Goal: Transaction & Acquisition: Purchase product/service

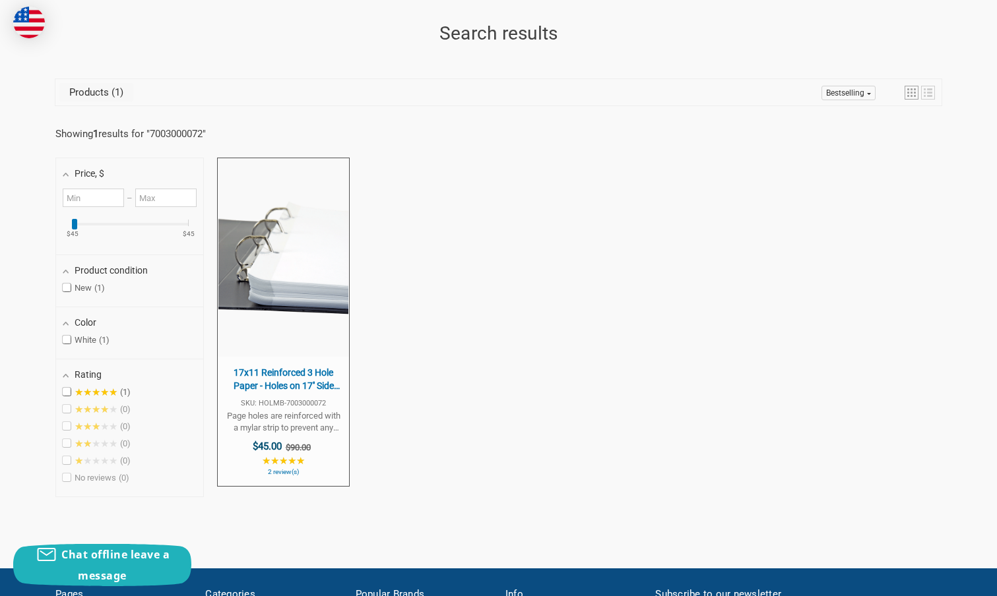
click at [433, 120] on div "Showing 1 results for " 7003000072 "" at bounding box center [498, 134] width 886 height 28
click at [331, 123] on div "Showing 1 results for " 7003000072 "" at bounding box center [498, 134] width 886 height 28
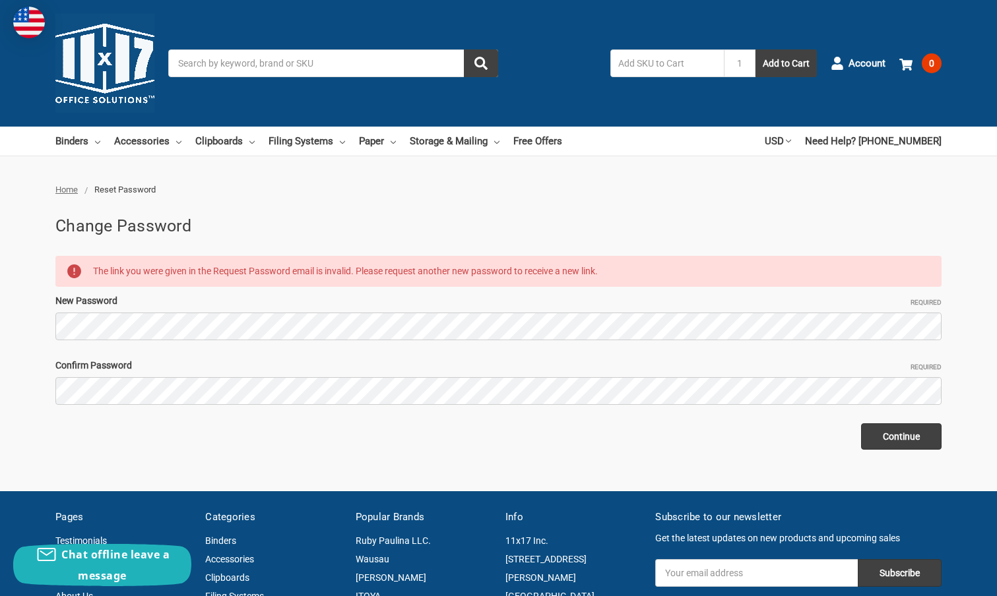
click at [316, 195] on ul "Home Reset Password" at bounding box center [498, 189] width 886 height 13
click at [569, 61] on span "Account" at bounding box center [866, 63] width 37 height 15
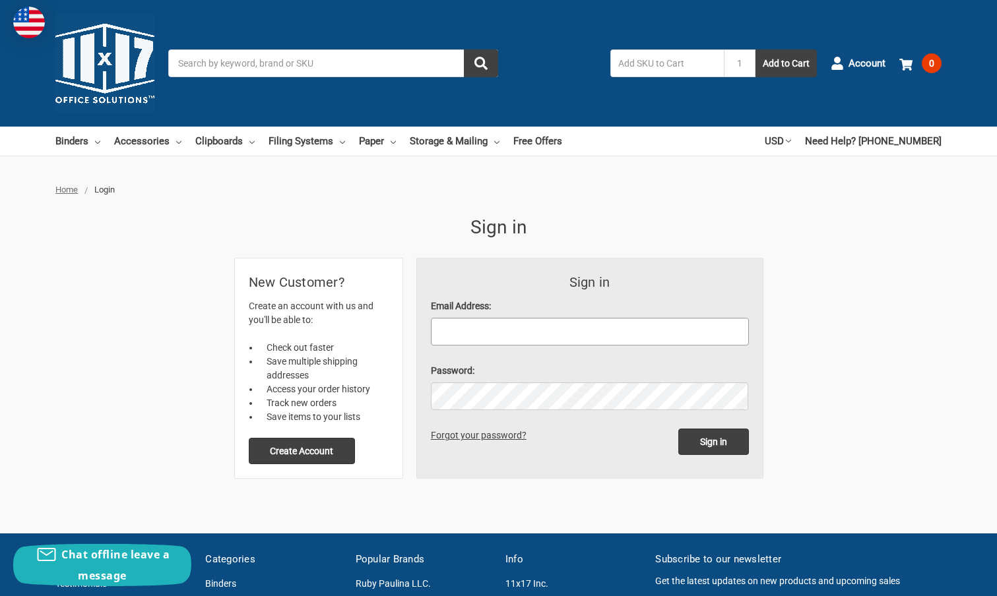
click at [472, 331] on input "Email Address:" at bounding box center [590, 332] width 318 height 28
type input "alden@gracenotesmusicservices.com"
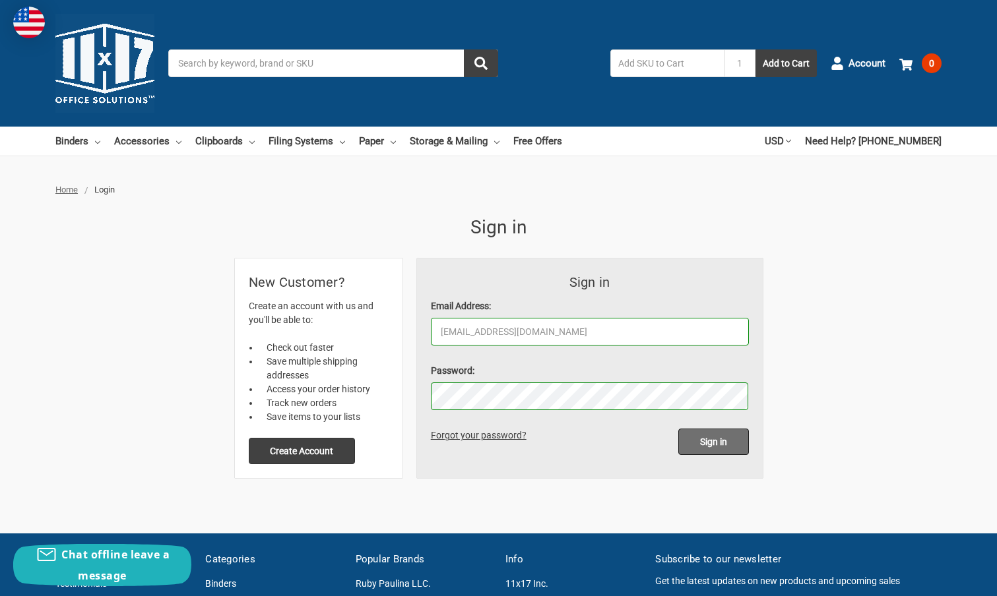
click at [705, 447] on input "Sign in" at bounding box center [713, 442] width 71 height 26
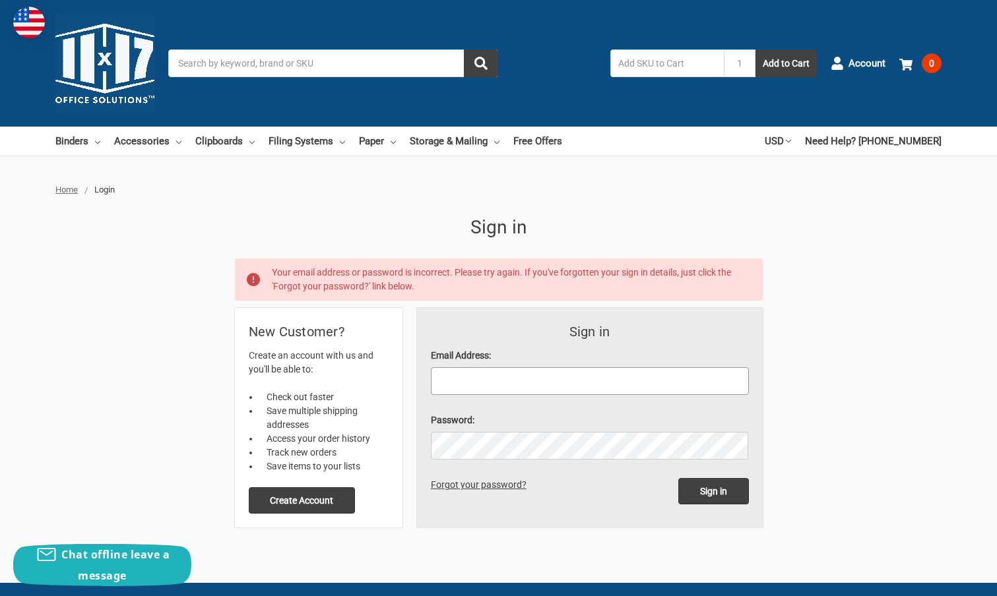
click at [483, 387] on input "Email Address:" at bounding box center [590, 381] width 318 height 28
type input "alden@gracenotesmusicservices.com"
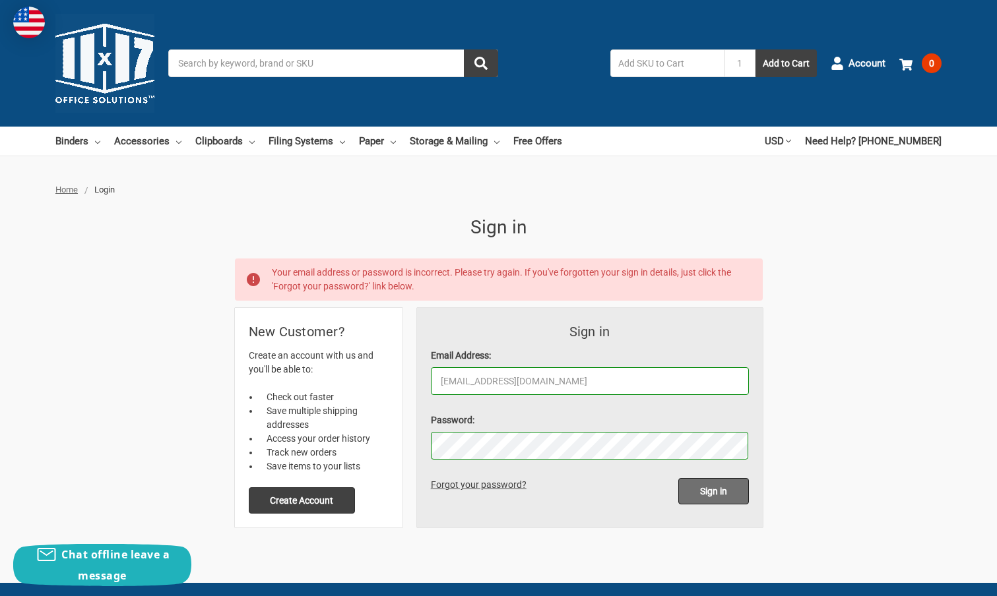
click at [693, 491] on input "Sign in" at bounding box center [713, 491] width 71 height 26
click at [464, 489] on link "Forgot your password?" at bounding box center [481, 485] width 100 height 11
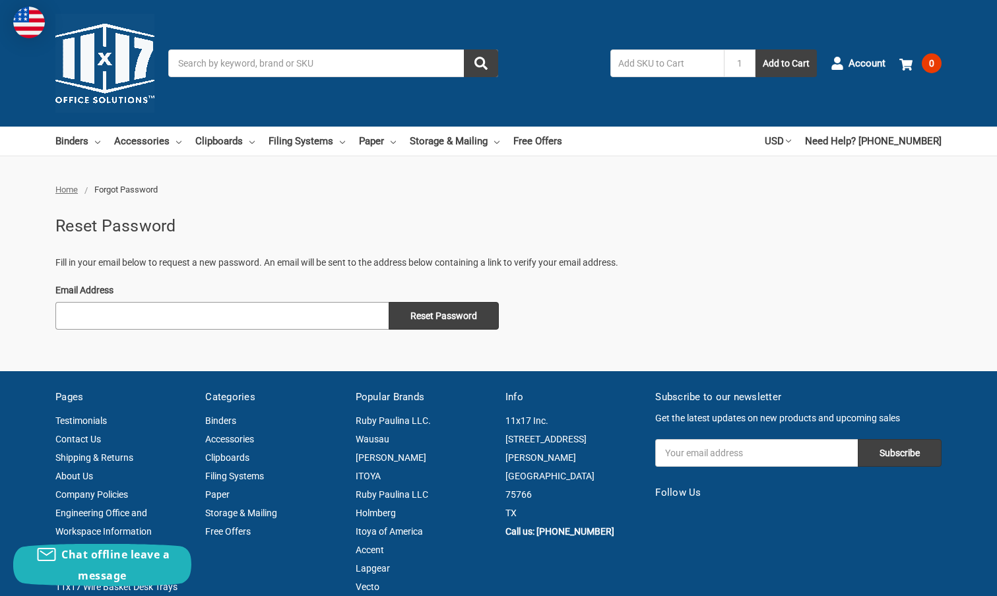
click at [125, 313] on input "Email Address" at bounding box center [221, 316] width 333 height 28
type input "[EMAIL_ADDRESS][DOMAIN_NAME]"
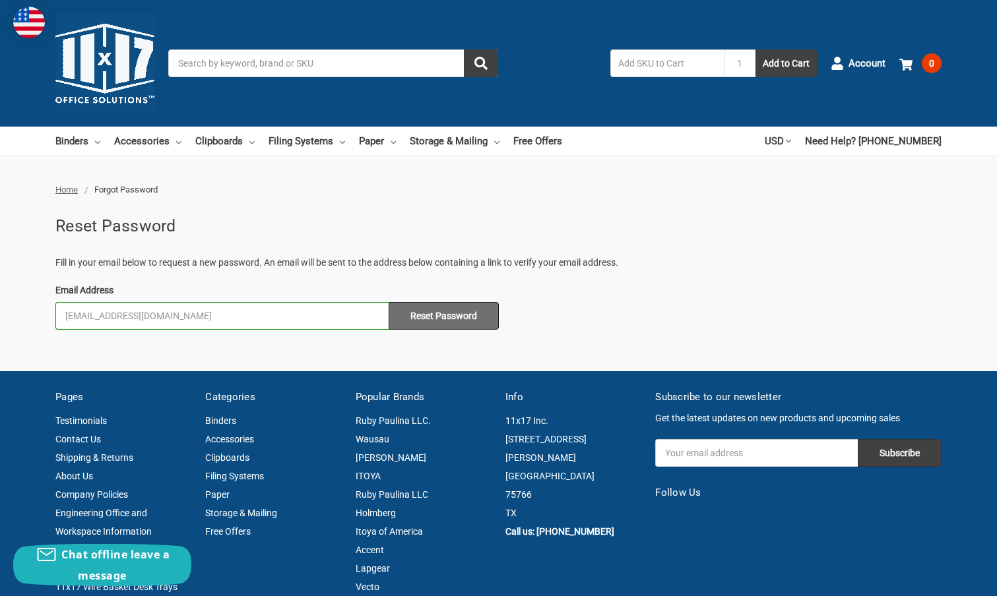
click at [442, 305] on input "Reset Password" at bounding box center [444, 316] width 110 height 28
click at [442, 306] on input "Reset Password" at bounding box center [444, 316] width 110 height 28
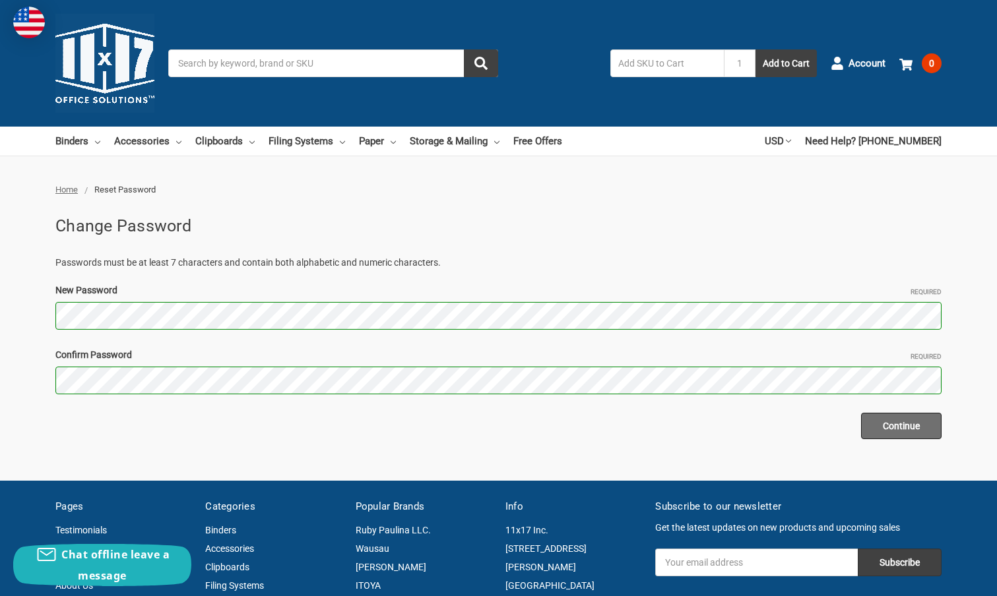
click at [892, 429] on input "Continue" at bounding box center [901, 426] width 80 height 26
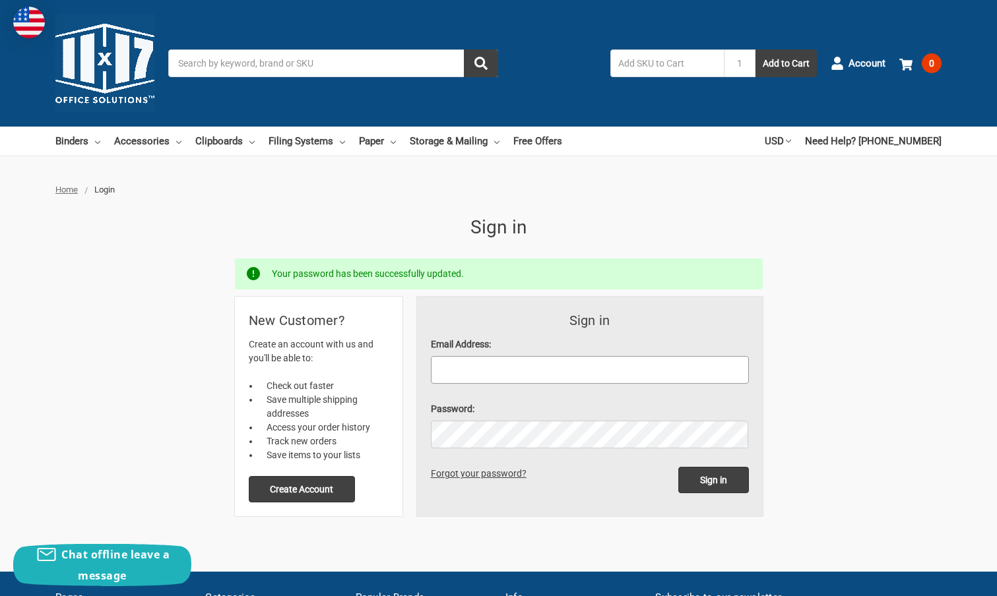
click at [493, 367] on input "Email Address:" at bounding box center [590, 370] width 318 height 28
type input "[EMAIL_ADDRESS][DOMAIN_NAME]"
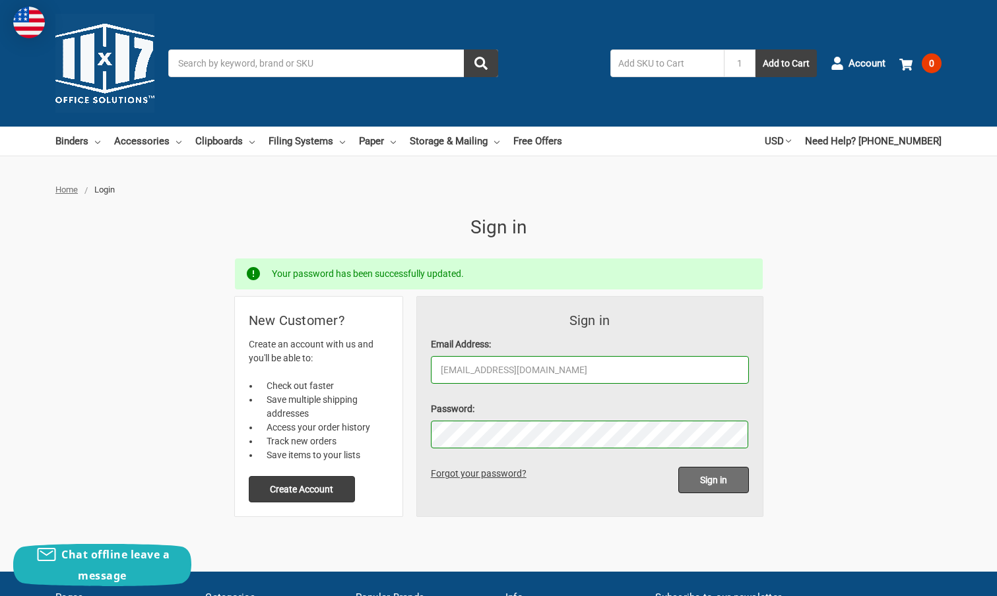
click at [712, 480] on input "Sign in" at bounding box center [713, 480] width 71 height 26
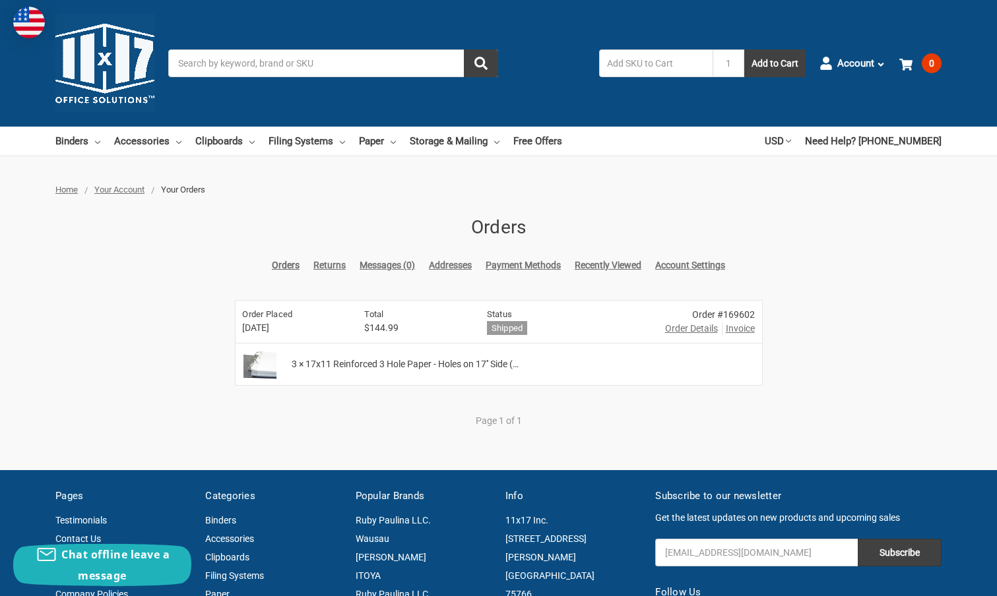
click at [84, 305] on div "Home Your Account Your Orders Orders Orders Returns Messages (0) Addresses Paym…" at bounding box center [498, 312] width 997 height 259
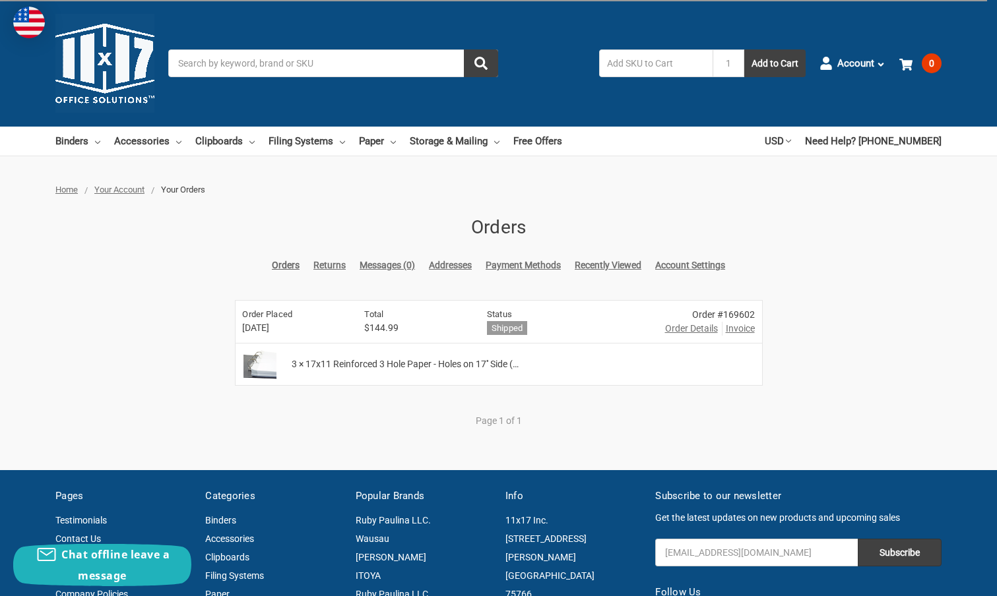
click at [677, 329] on span "Order Details" at bounding box center [691, 329] width 53 height 14
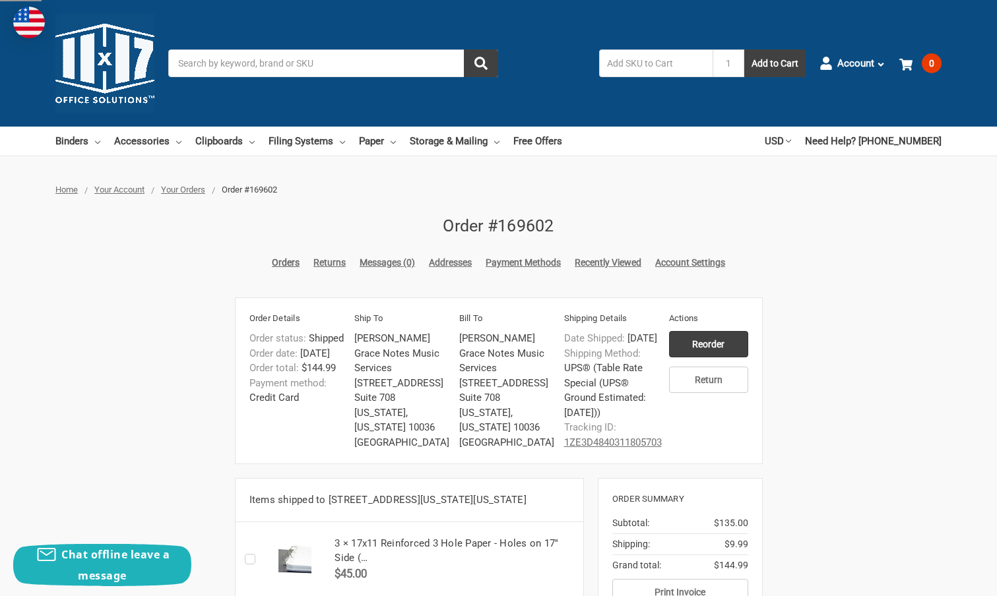
click at [148, 322] on div "Home Your Account Your Orders Order #169602 Order #169602 Orders Returns Messag…" at bounding box center [498, 408] width 997 height 450
click at [381, 203] on div "Home Your Account Your Orders Order #169602 Order #169602 Orders Returns Messag…" at bounding box center [498, 408] width 997 height 450
click at [678, 263] on link "Account Settings" at bounding box center [690, 263] width 70 height 14
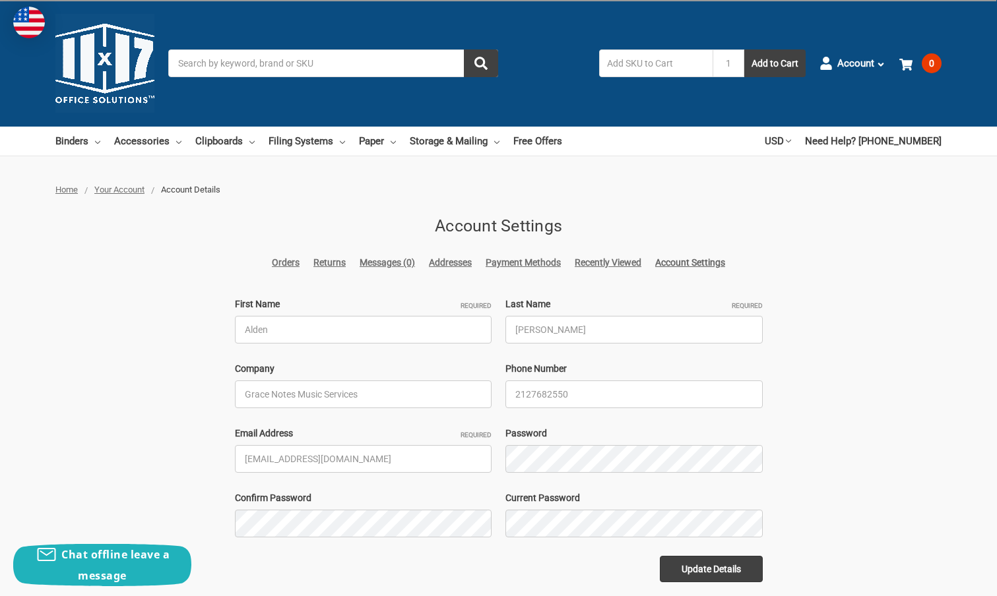
click at [516, 263] on link "Payment Methods" at bounding box center [522, 263] width 75 height 14
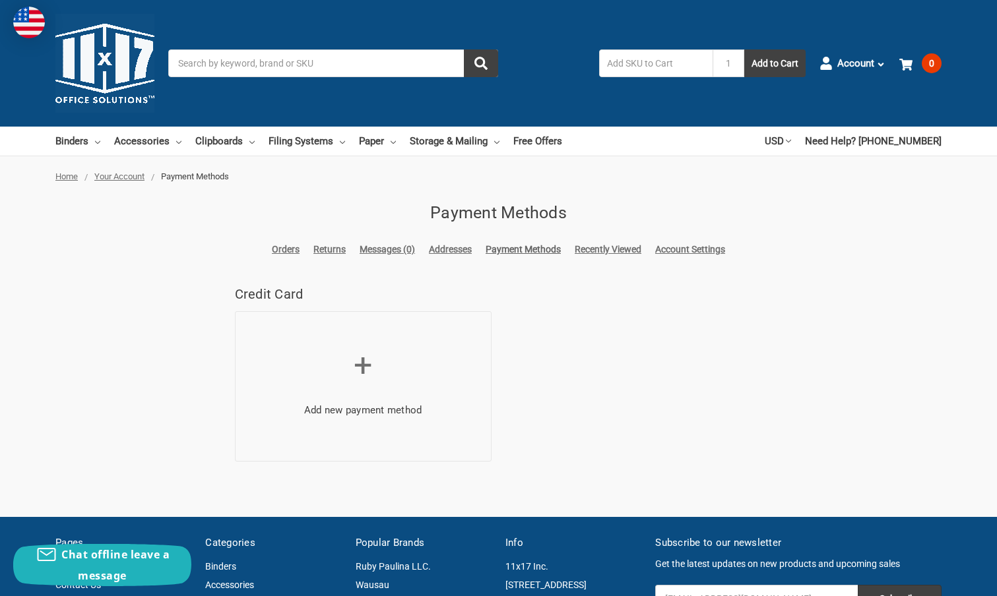
click at [691, 249] on link "Account Settings" at bounding box center [690, 250] width 70 height 14
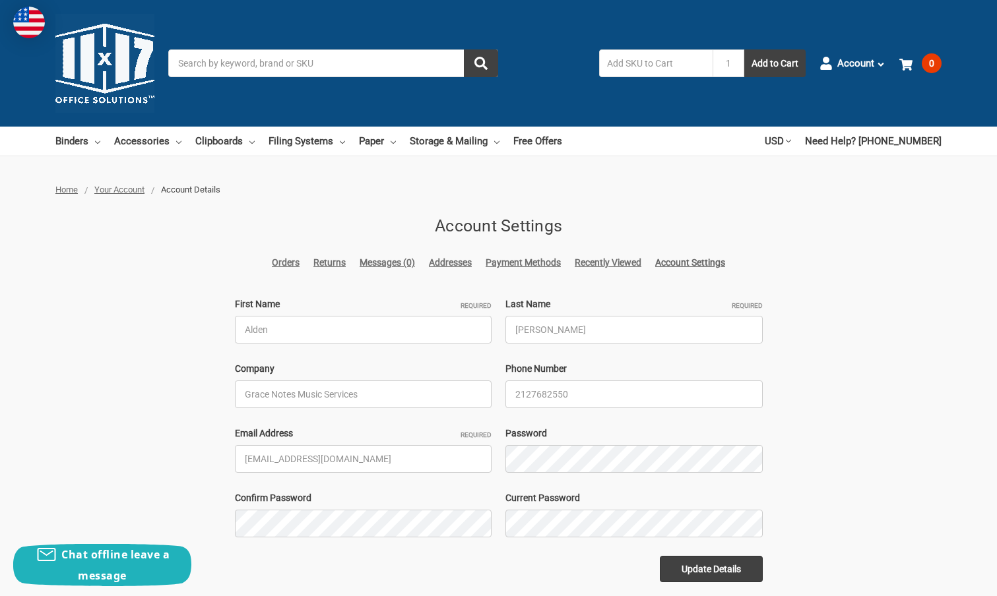
click at [201, 188] on span "Account Details" at bounding box center [190, 190] width 59 height 10
click at [150, 297] on div "Home Your Account Account Details Account Settings Orders Returns Messages (0) …" at bounding box center [498, 382] width 997 height 398
click at [95, 278] on div "Home Your Account Account Details Account Settings Orders Returns Messages (0) …" at bounding box center [498, 382] width 997 height 398
click at [111, 191] on span "Your Account" at bounding box center [119, 190] width 50 height 10
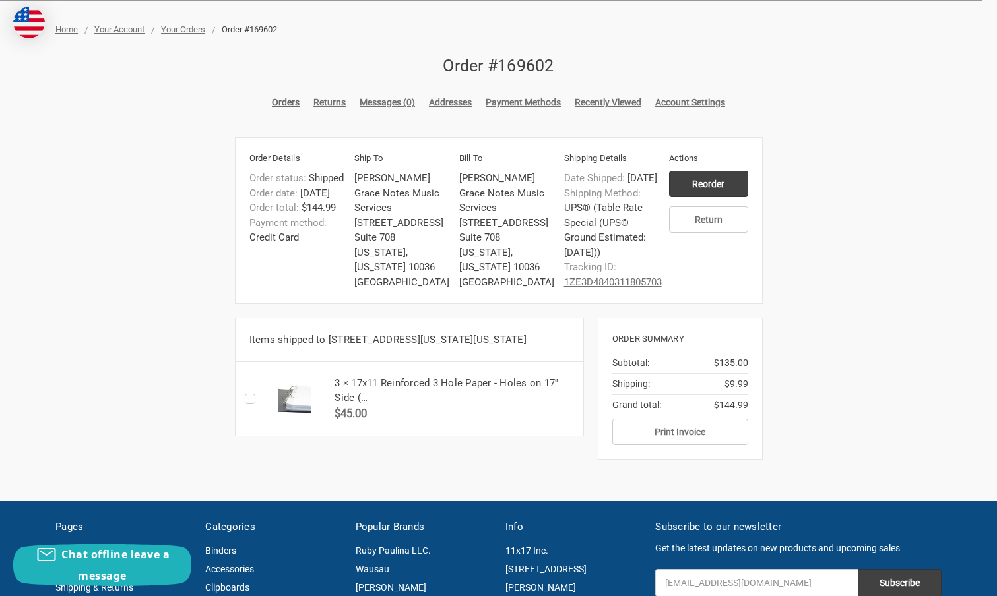
scroll to position [159, 0]
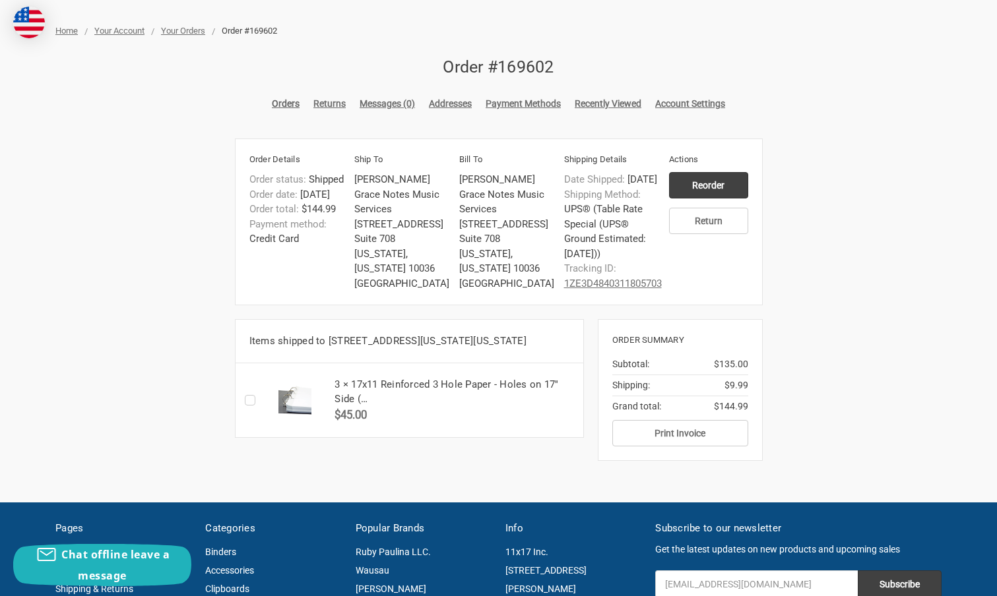
click at [249, 400] on label "Checkbox 50381 label" at bounding box center [253, 400] width 17 height 0
click at [249, 401] on input "Checkbox 50381 label" at bounding box center [248, 400] width 1 height 1
click at [249, 400] on label "Checkbox 50381 label" at bounding box center [253, 400] width 17 height 0
click at [249, 401] on input "Checkbox 50381 label" at bounding box center [248, 400] width 1 height 1
click at [175, 324] on div "Home Your Account Your Orders Order #169602 Order #169602 Orders Returns Messag…" at bounding box center [498, 249] width 997 height 450
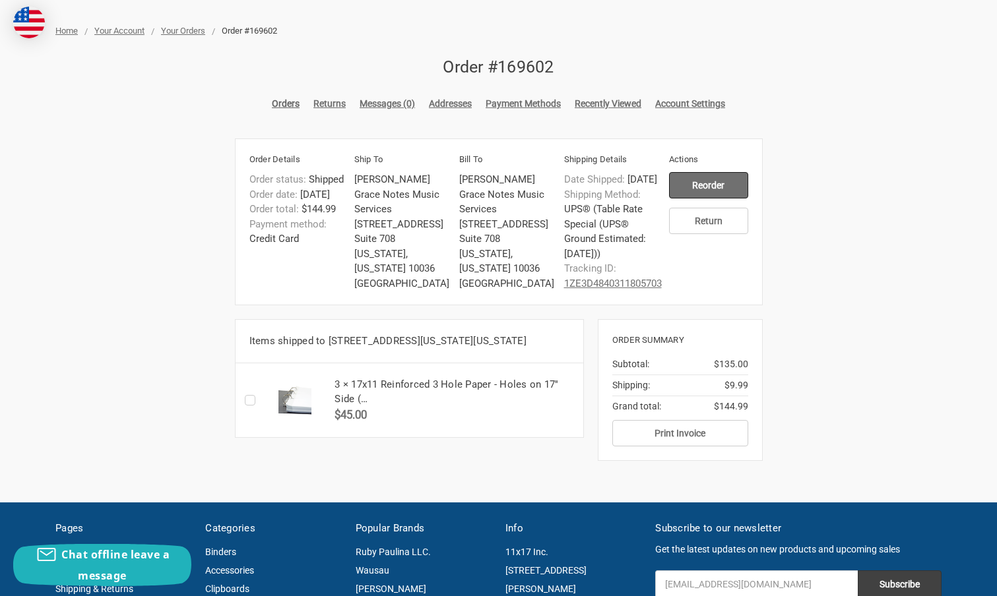
click at [714, 185] on input "Reorder" at bounding box center [708, 185] width 79 height 26
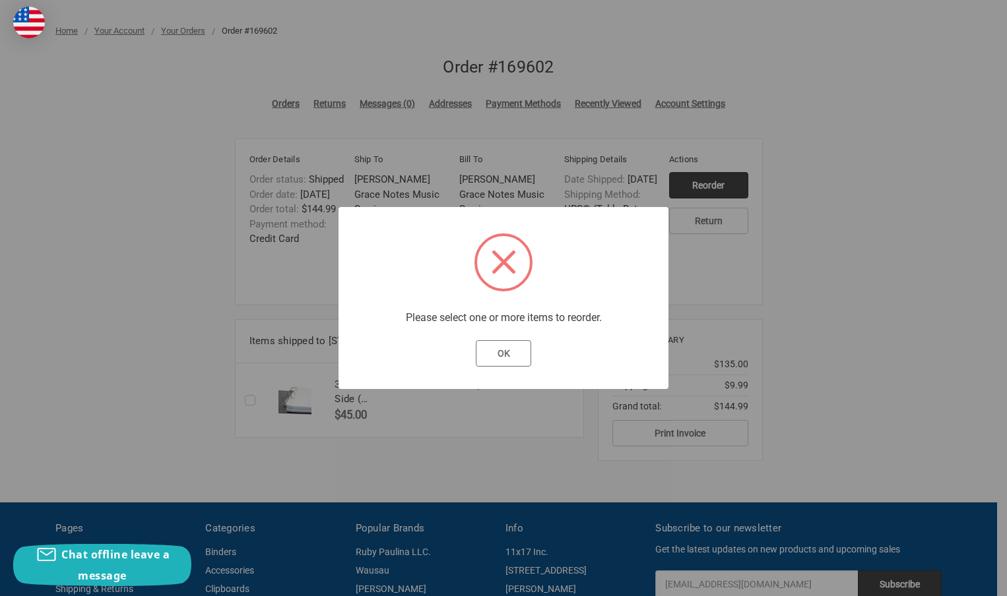
click at [498, 356] on button "OK" at bounding box center [504, 353] width 56 height 26
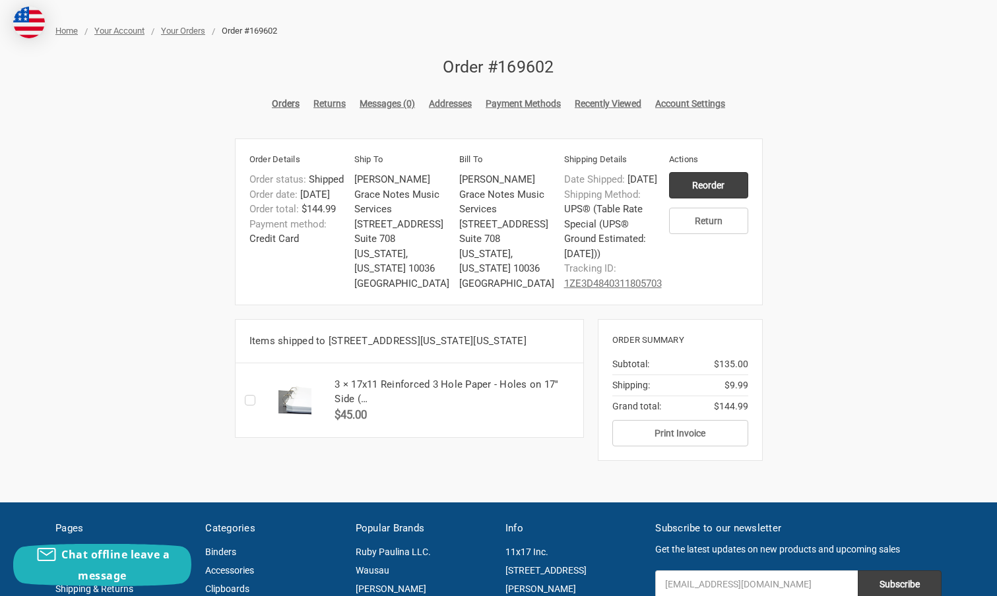
click at [249, 400] on label "Checkbox 50381 label" at bounding box center [253, 400] width 17 height 0
click at [249, 401] on input "Checkbox 50381 label" at bounding box center [248, 400] width 1 height 1
checkbox input "true"
click at [701, 185] on input "Reorder" at bounding box center [708, 185] width 79 height 26
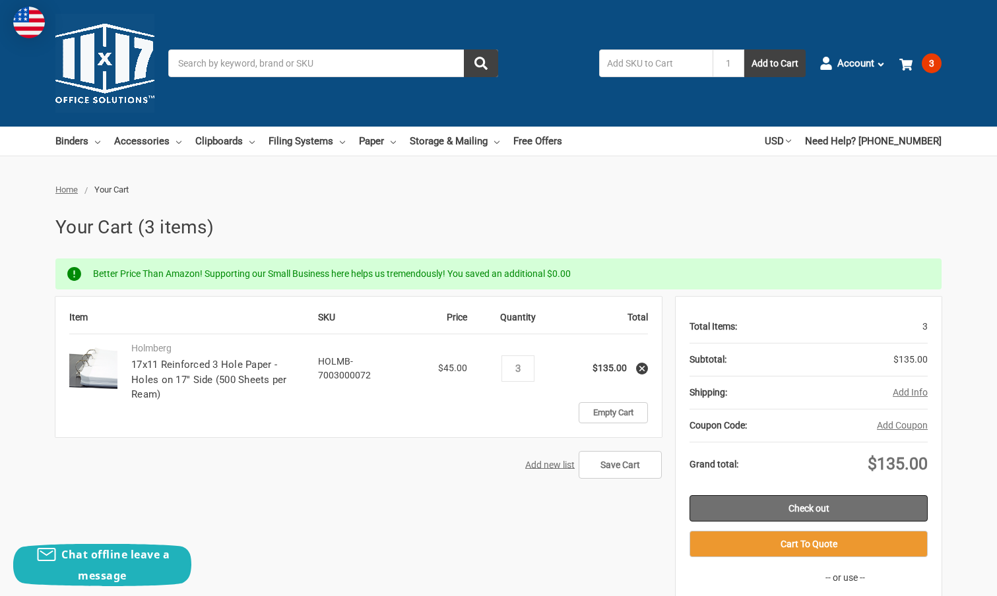
click at [805, 509] on link "Check out" at bounding box center [808, 508] width 238 height 26
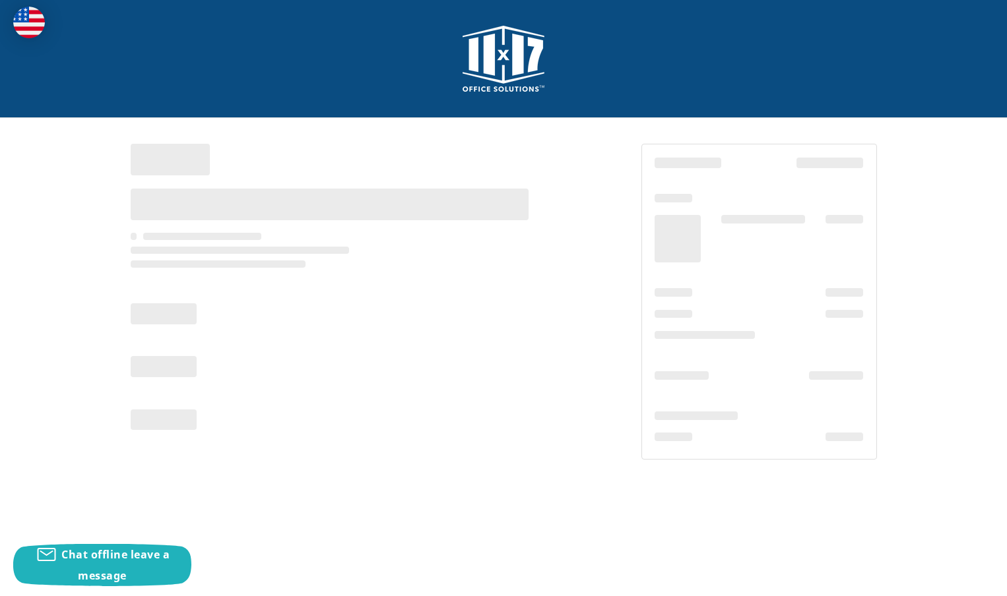
click at [422, 392] on div at bounding box center [355, 287] width 449 height 286
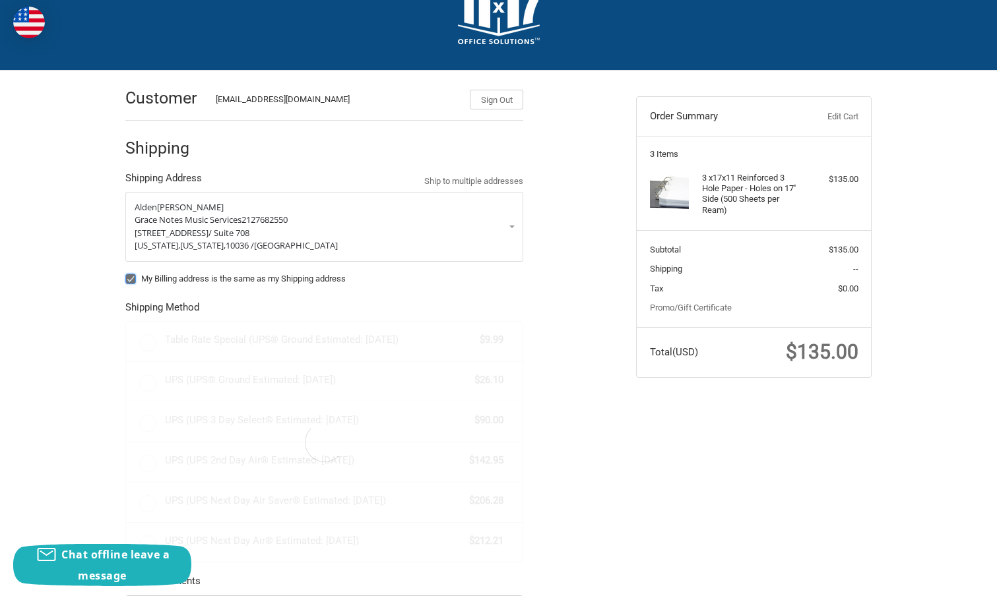
scroll to position [49, 0]
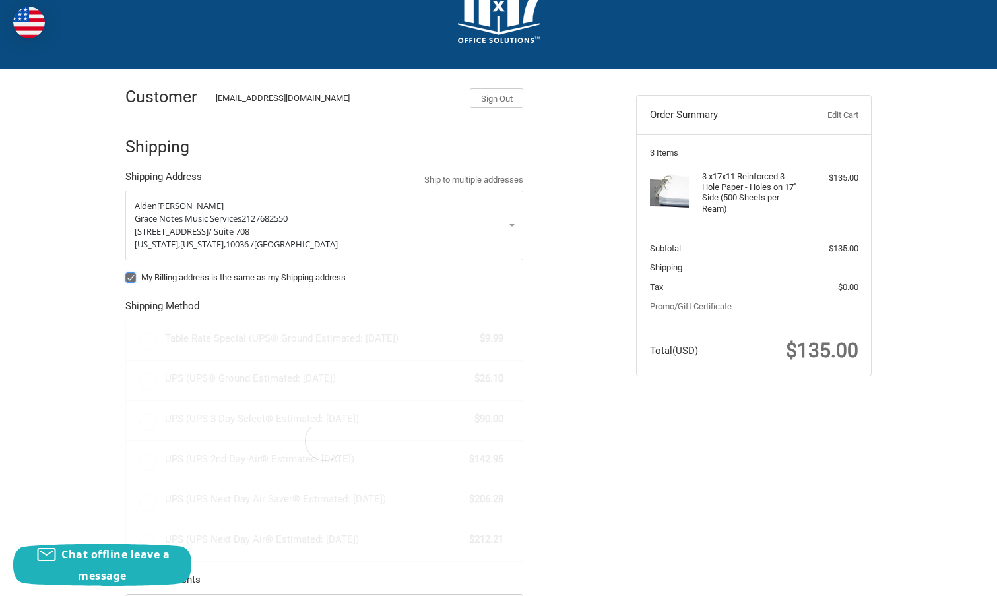
radio input "true"
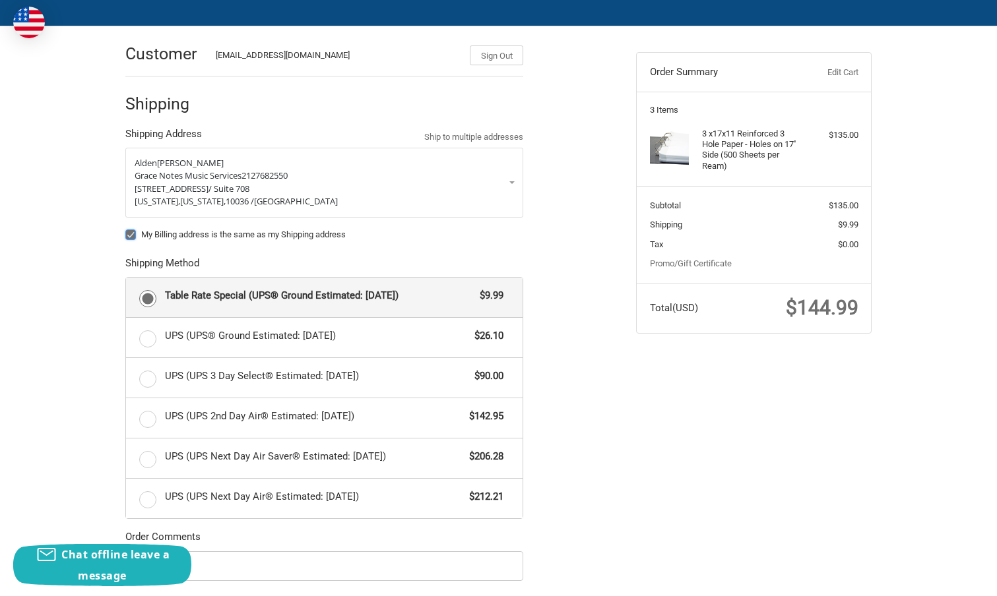
scroll to position [0, 0]
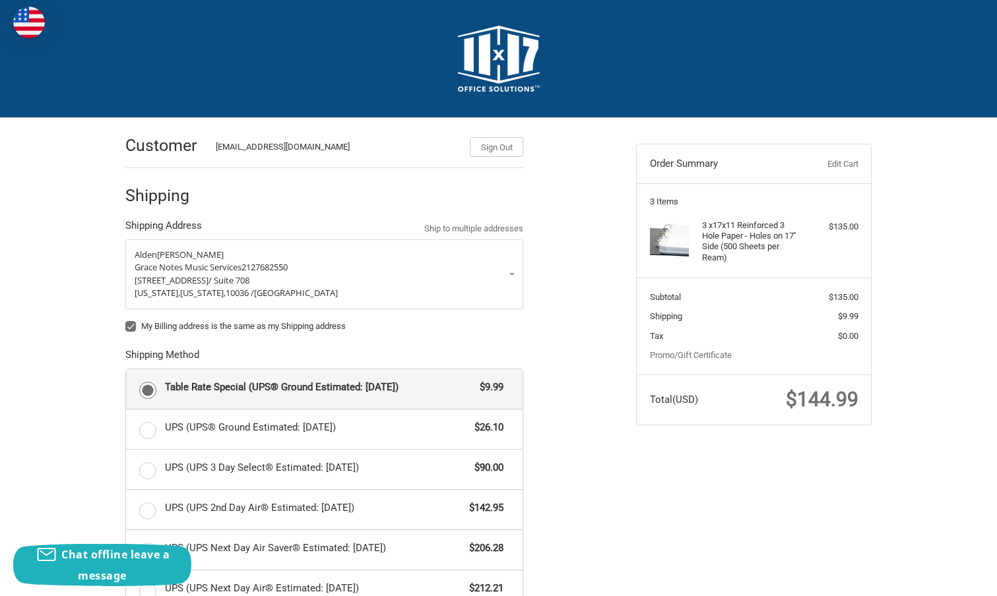
click at [58, 325] on div "Customer alden@gracenotesmusicservices.com Sign Out Shipping Shipping Address S…" at bounding box center [498, 483] width 997 height 730
click at [61, 388] on div "Customer alden@gracenotesmusicservices.com Sign Out Shipping Shipping Address S…" at bounding box center [498, 483] width 997 height 730
click at [48, 264] on div "Customer alden@gracenotesmusicservices.com Sign Out Shipping Shipping Address S…" at bounding box center [498, 483] width 997 height 730
click at [47, 234] on div "Customer alden@gracenotesmusicservices.com Sign Out Shipping Shipping Address S…" at bounding box center [498, 483] width 997 height 730
click at [60, 262] on div "Customer alden@gracenotesmusicservices.com Sign Out Shipping Shipping Address S…" at bounding box center [498, 483] width 997 height 730
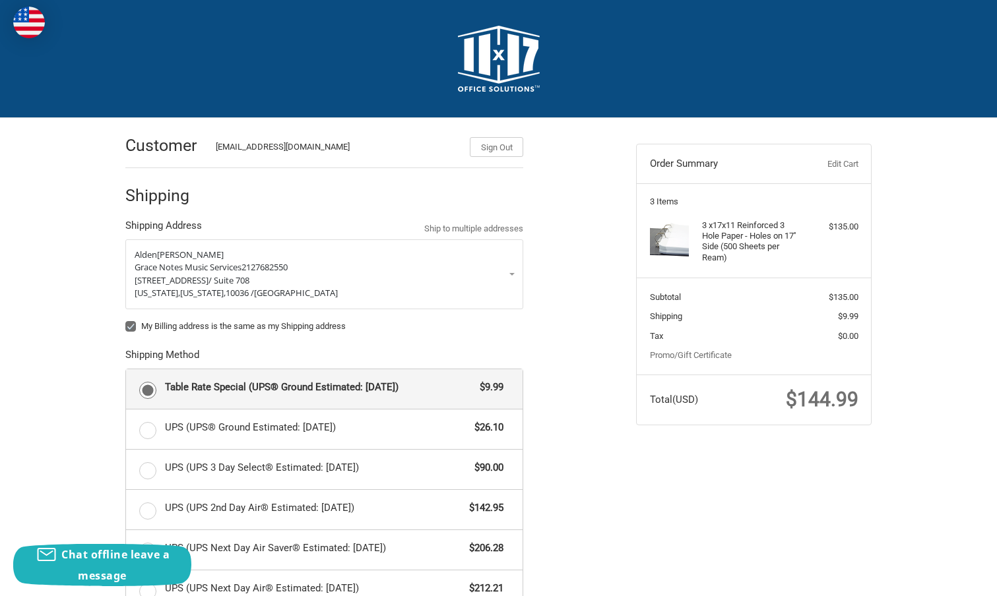
click at [63, 252] on div "Customer alden@gracenotesmusicservices.com Sign Out Shipping Shipping Address S…" at bounding box center [498, 483] width 997 height 730
click at [64, 252] on div "Customer alden@gracenotesmusicservices.com Sign Out Shipping Shipping Address S…" at bounding box center [498, 483] width 997 height 730
click at [64, 255] on div "Customer alden@gracenotesmusicservices.com Sign Out Shipping Shipping Address S…" at bounding box center [498, 483] width 997 height 730
click at [66, 278] on div "Customer alden@gracenotesmusicservices.com Sign Out Shipping Shipping Address S…" at bounding box center [498, 483] width 997 height 730
click at [61, 226] on div "Customer alden@gracenotesmusicservices.com Sign Out Shipping Shipping Address S…" at bounding box center [498, 483] width 997 height 730
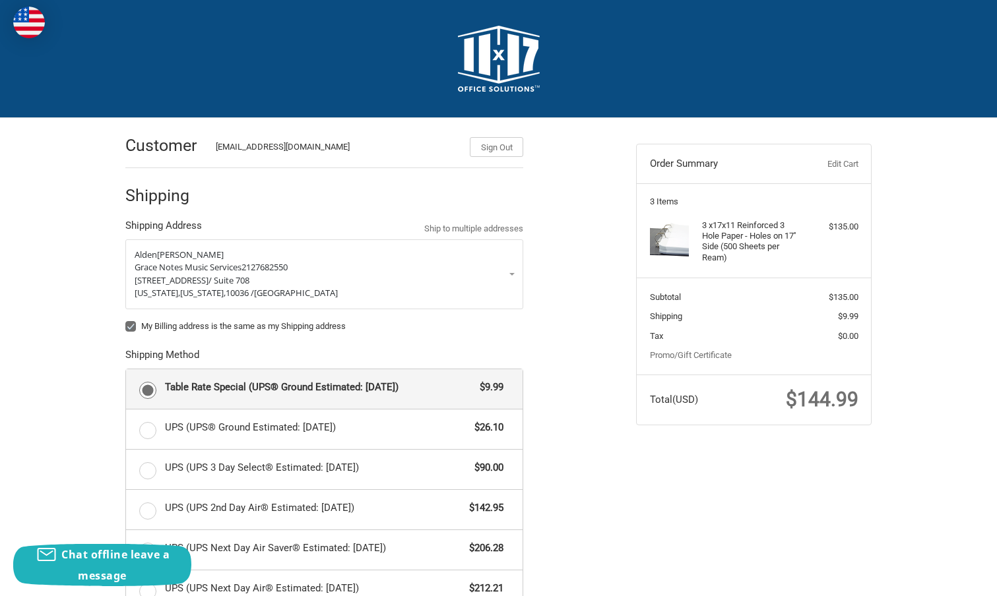
click at [55, 197] on div "Customer alden@gracenotesmusicservices.com Sign Out Shipping Shipping Address S…" at bounding box center [498, 483] width 997 height 730
click at [75, 254] on div "Customer alden@gracenotesmusicservices.com Sign Out Shipping Shipping Address S…" at bounding box center [498, 483] width 997 height 730
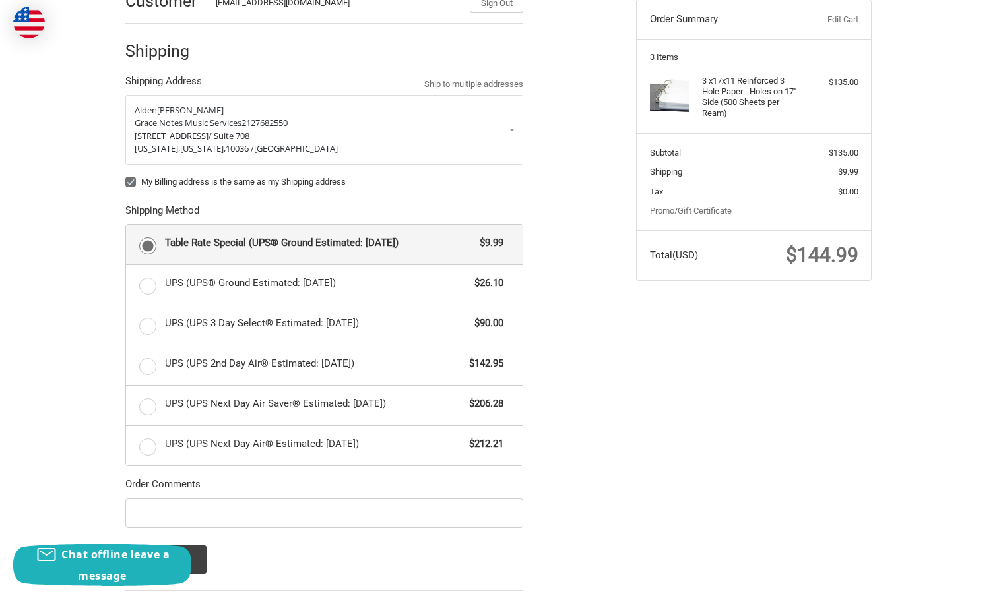
scroll to position [144, 0]
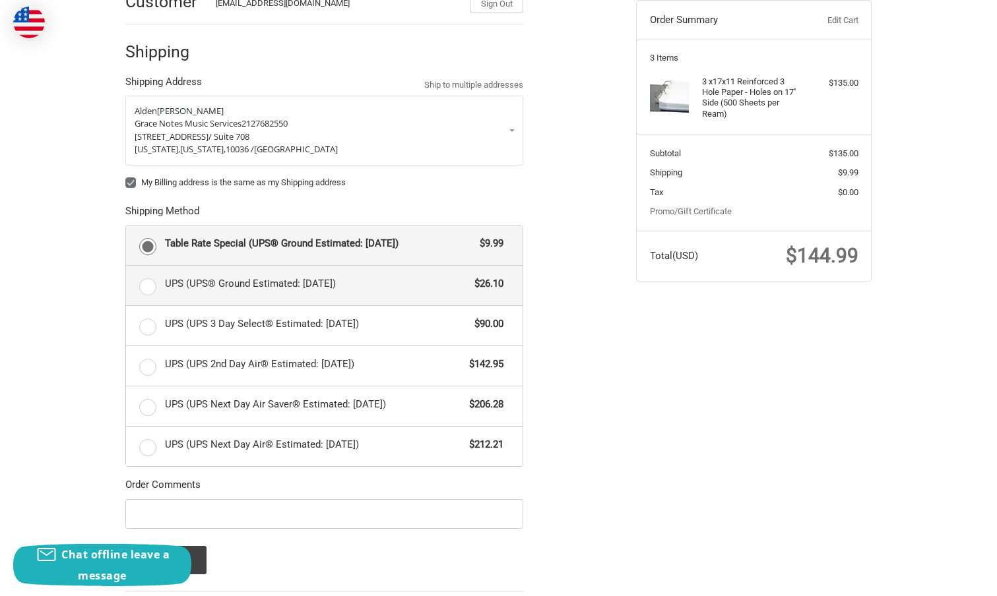
click at [148, 288] on label "UPS (UPS® Ground Estimated: Tue, Sep 30) $26.10" at bounding box center [324, 286] width 396 height 40
click at [127, 266] on input "UPS (UPS® Ground Estimated: Tue, Sep 30) $26.10" at bounding box center [126, 266] width 1 height 1
radio input "true"
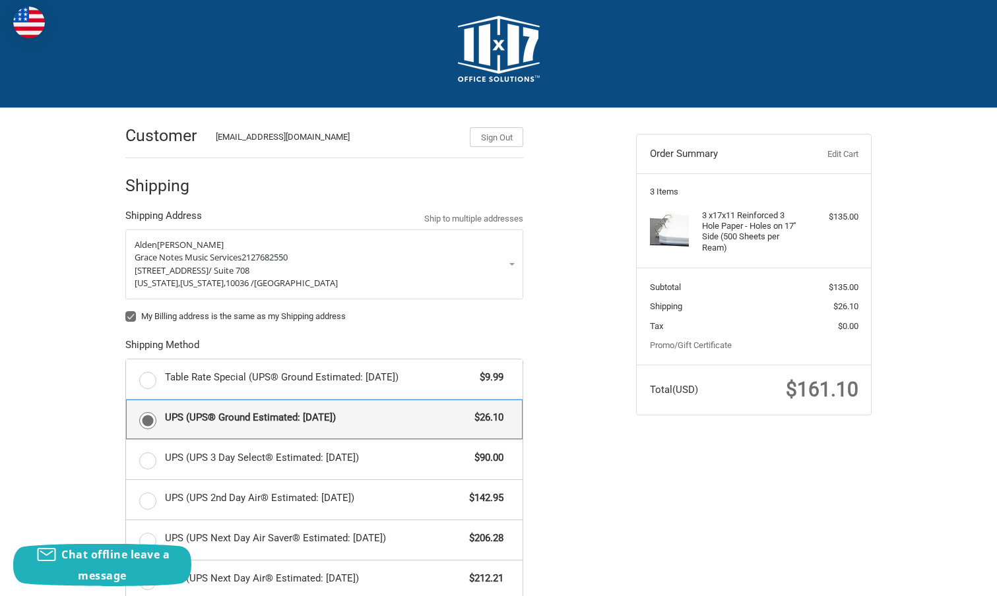
scroll to position [0, 0]
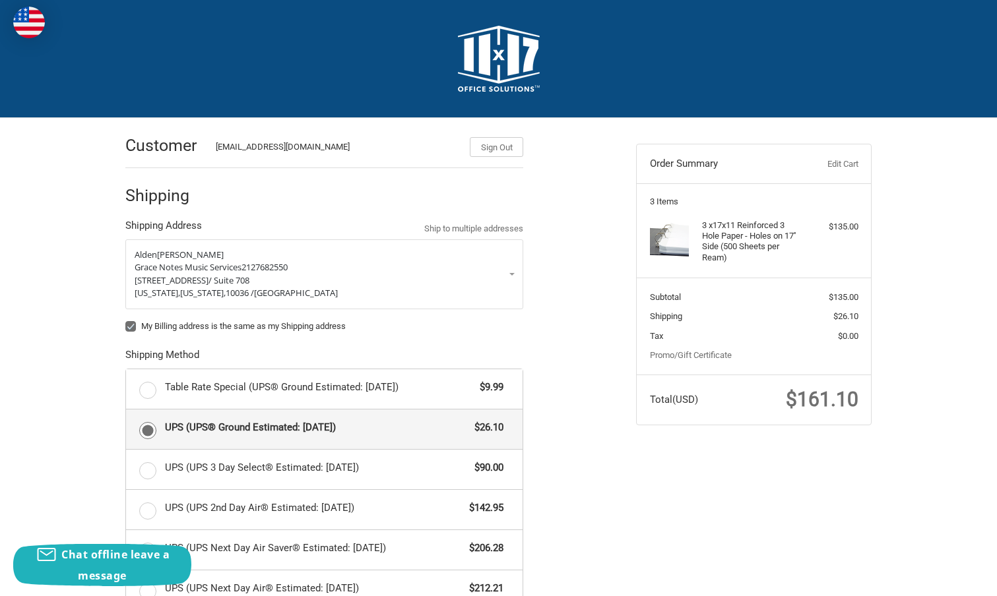
click at [597, 236] on div "Customer alden@gracenotesmusicservices.com Sign Out Shipping Shipping Address S…" at bounding box center [370, 476] width 511 height 717
click at [69, 230] on div "Customer alden@gracenotesmusicservices.com Sign Out Shipping Shipping Address S…" at bounding box center [498, 483] width 997 height 730
click at [62, 246] on div "Customer alden@gracenotesmusicservices.com Sign Out Shipping Shipping Address S…" at bounding box center [498, 483] width 997 height 730
click at [789, 222] on h4 "3 x 17x11 Reinforced 3 Hole Paper - Holes on 17'' Side (500 Sheets per Ream)" at bounding box center [752, 241] width 101 height 43
click at [92, 301] on div "Customer alden@gracenotesmusicservices.com Sign Out Shipping Shipping Address S…" at bounding box center [498, 483] width 997 height 730
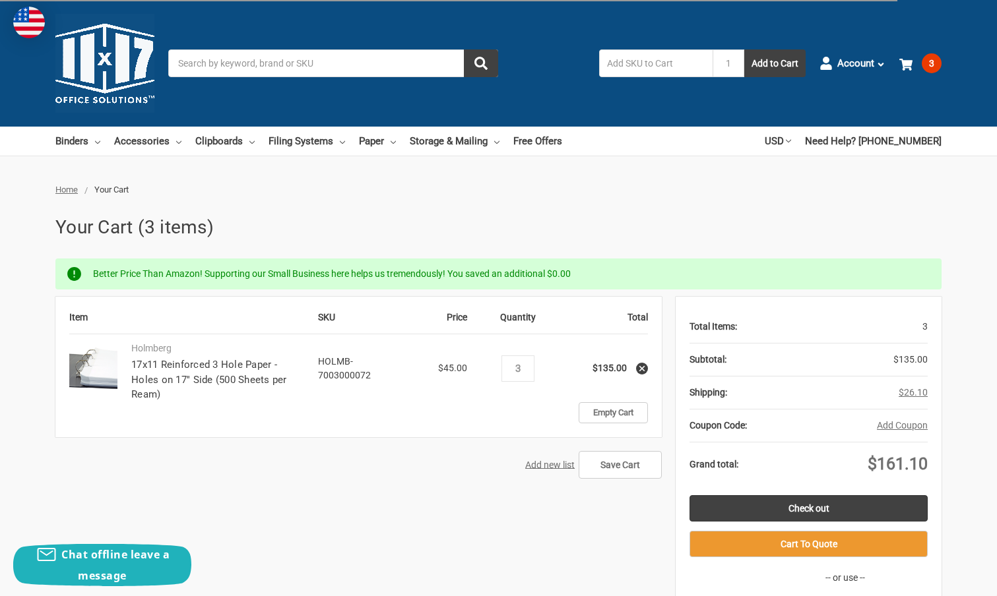
select select "State/province"
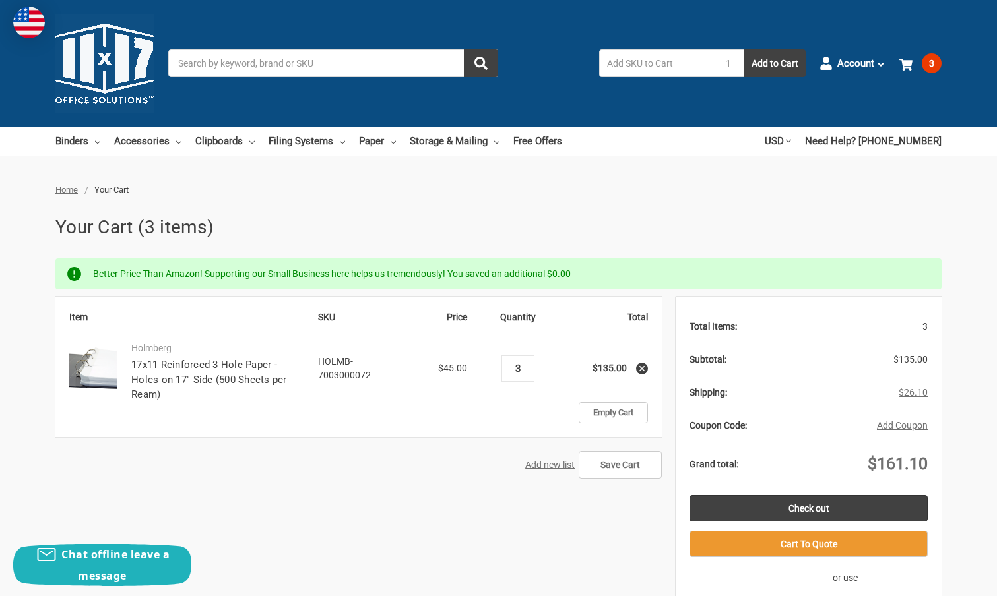
click at [518, 371] on input "3" at bounding box center [517, 369] width 23 height 12
click at [321, 477] on div "Add new list Save Cart" at bounding box center [358, 465] width 606 height 28
click at [323, 471] on div "Add new list Save Cart" at bounding box center [358, 465] width 606 height 28
click at [348, 482] on form "Item SKU Price Quantity Total [PERSON_NAME] 17x11 Reinforced 3 Hole Paper - Hol…" at bounding box center [358, 391] width 606 height 189
click at [347, 481] on form "Item SKU Price Quantity Total [PERSON_NAME] 17x11 Reinforced 3 Hole Paper - Hol…" at bounding box center [358, 391] width 606 height 189
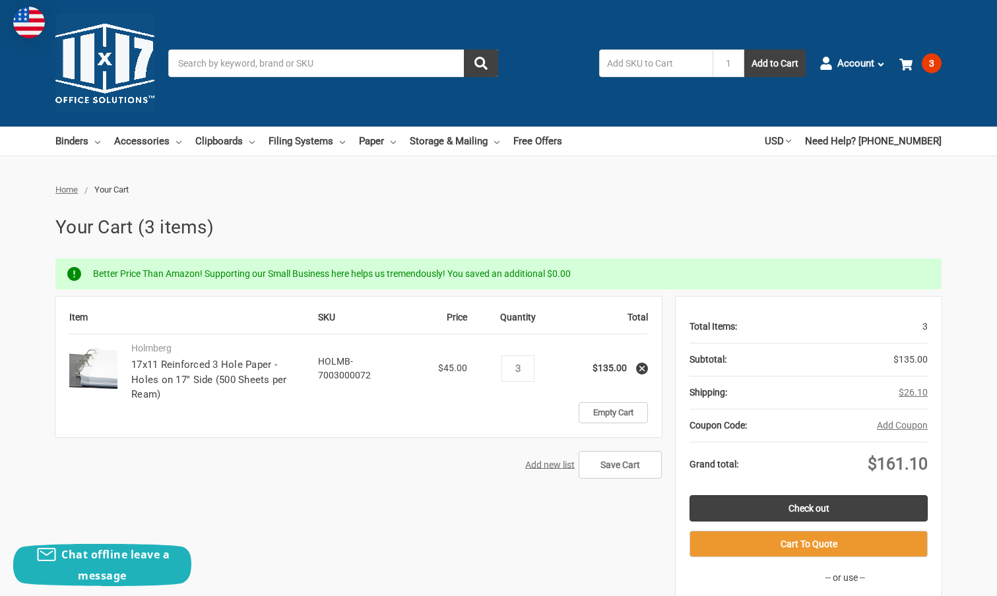
click at [387, 493] on div "Item SKU Price Quantity Total [PERSON_NAME] 17x11 Reinforced 3 Hole Paper - Hol…" at bounding box center [498, 484] width 886 height 375
drag, startPoint x: 317, startPoint y: 360, endPoint x: 369, endPoint y: 373, distance: 53.0
click at [369, 373] on span "HOLMB-7003000072" at bounding box center [344, 368] width 53 height 24
drag, startPoint x: 370, startPoint y: 373, endPoint x: 321, endPoint y: 360, distance: 51.2
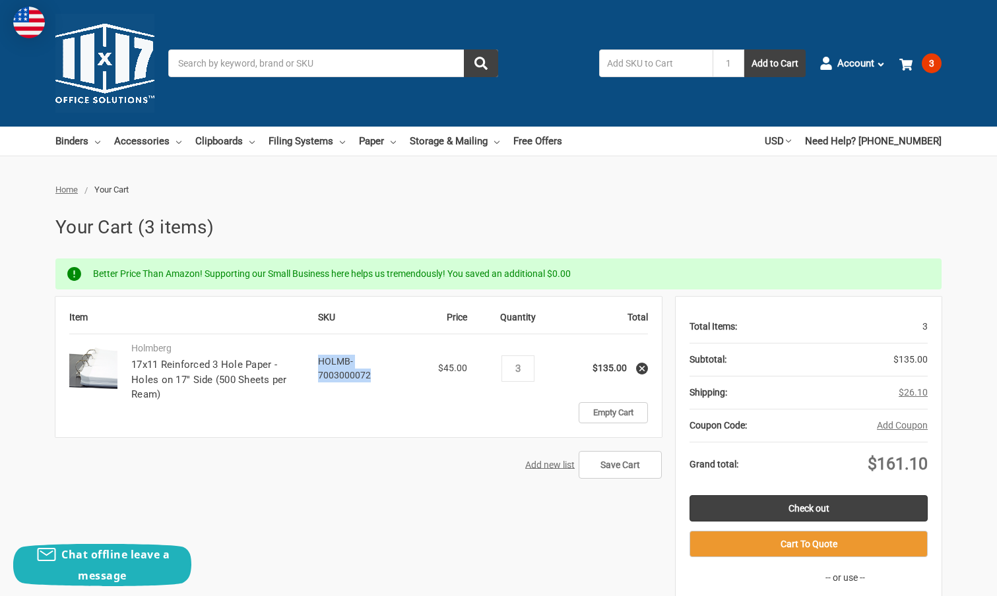
click at [318, 361] on td "SKU HOLMB-7003000072" at bounding box center [352, 368] width 69 height 68
copy span "HOLMB-7003000072"
click at [554, 484] on form "Item SKU Price Quantity Total [PERSON_NAME] 17x11 Reinforced 3 Hole Paper - Hol…" at bounding box center [358, 391] width 606 height 189
click at [613, 464] on input "Save Cart" at bounding box center [619, 465] width 83 height 28
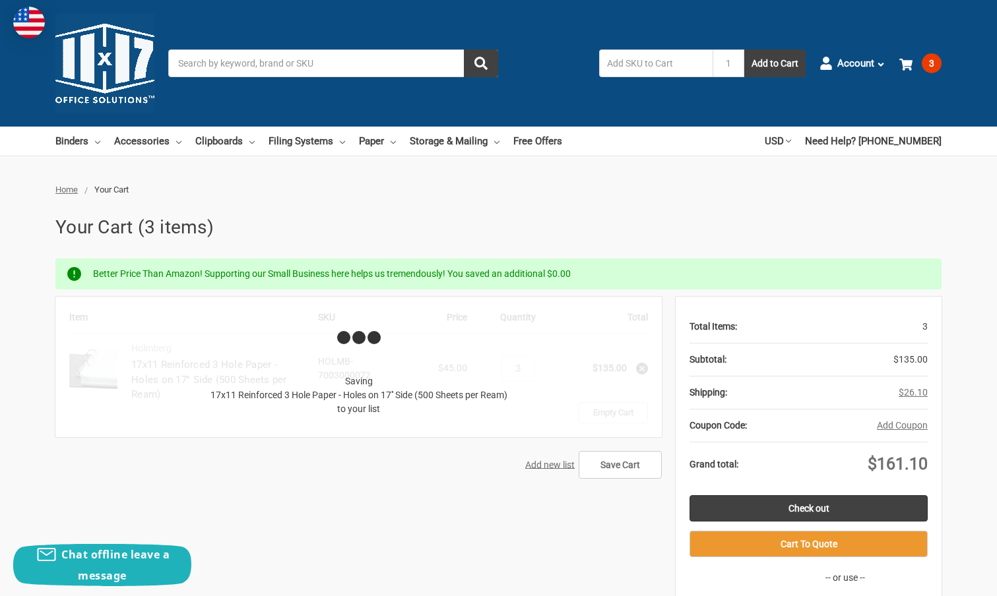
click at [354, 67] on input "Search" at bounding box center [333, 63] width 330 height 28
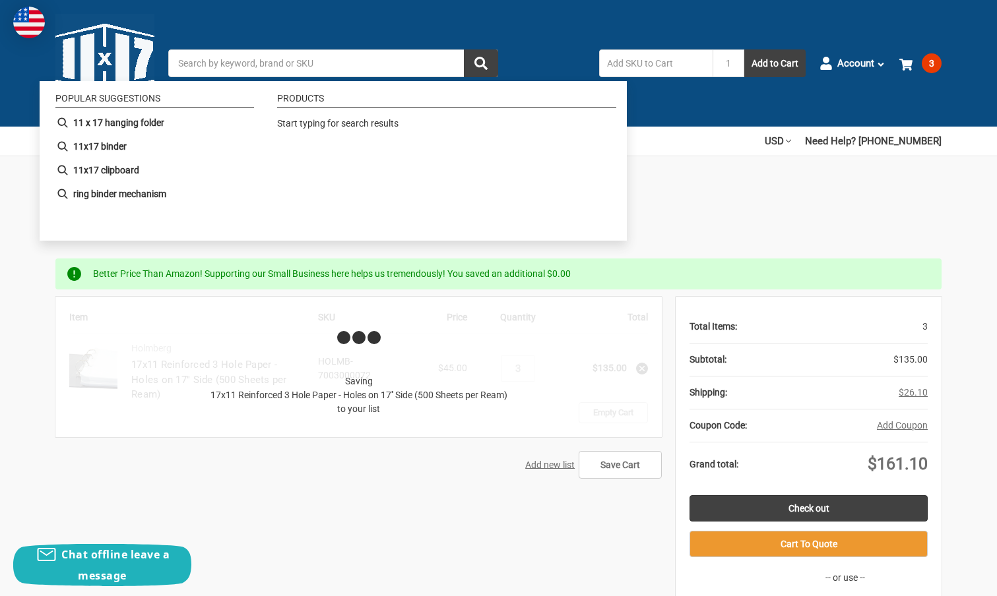
paste input "HOLMB-7003000072"
type input "HOLMB-7003000072"
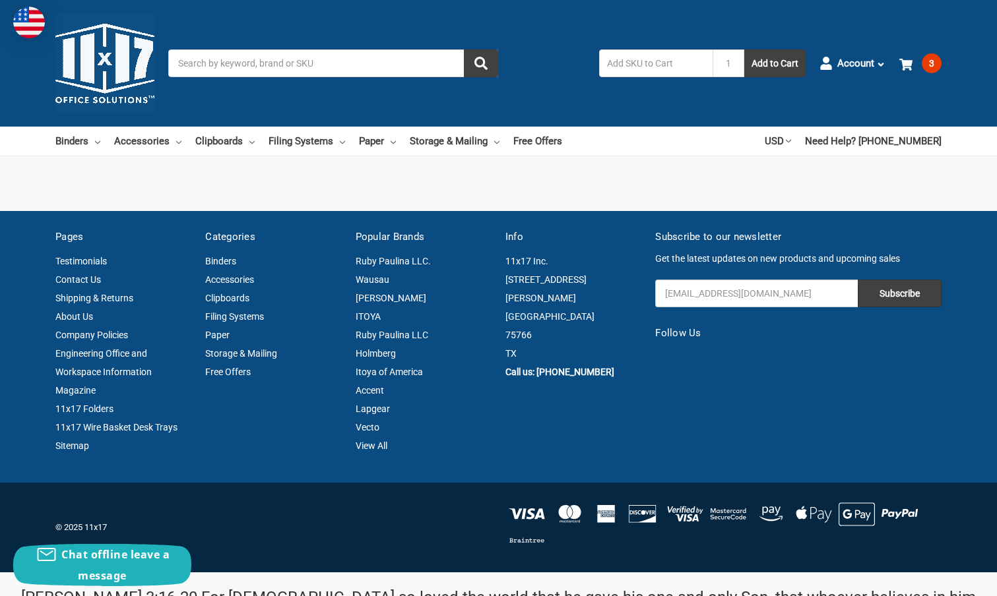
click at [206, 65] on input "Search" at bounding box center [333, 63] width 330 height 28
click at [933, 65] on span "3" at bounding box center [931, 63] width 20 height 20
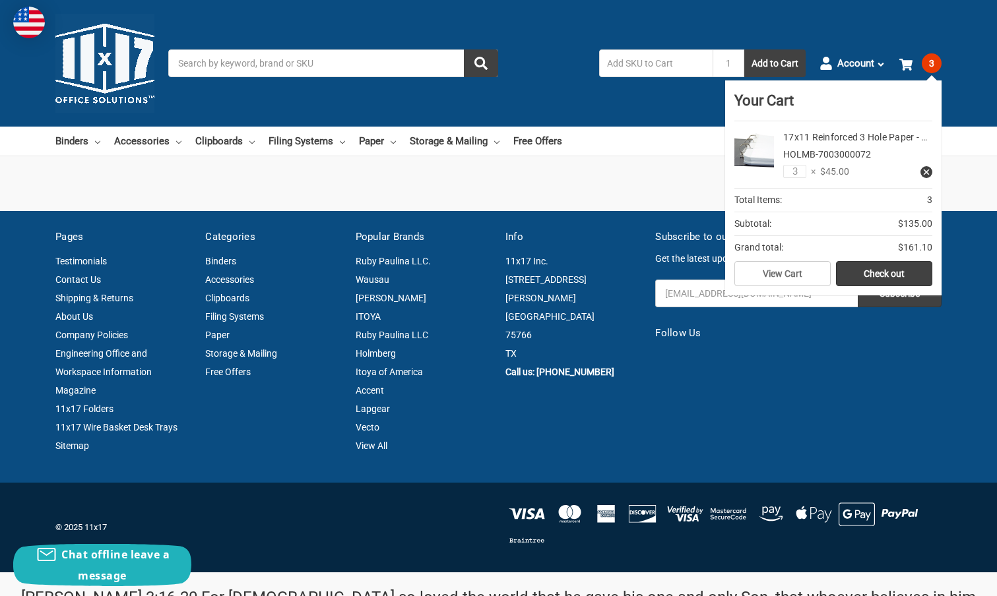
click at [793, 177] on div "3" at bounding box center [794, 172] width 23 height 14
click at [794, 171] on input "3" at bounding box center [794, 171] width 23 height 13
type input "4"
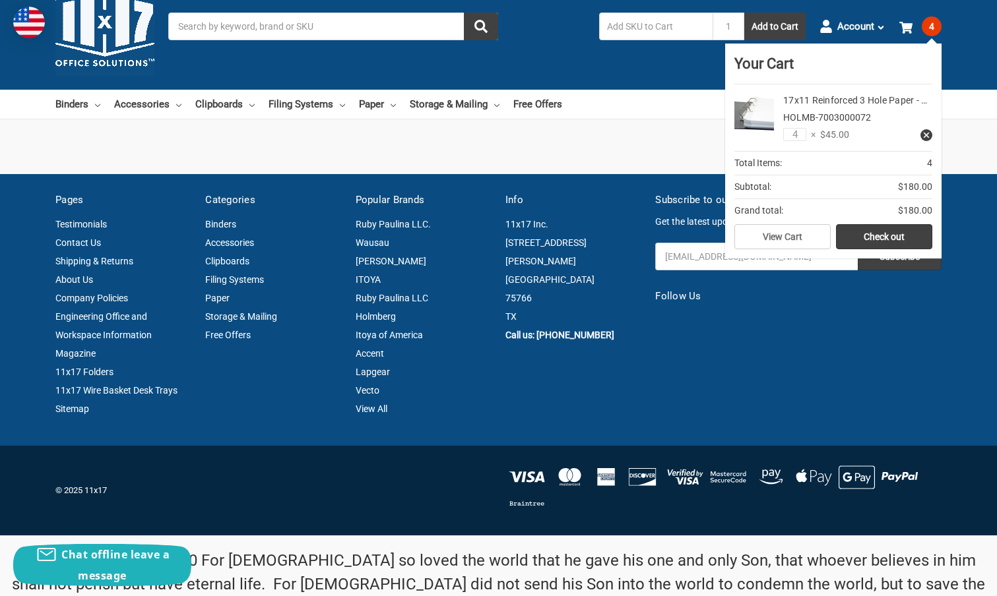
scroll to position [24, 0]
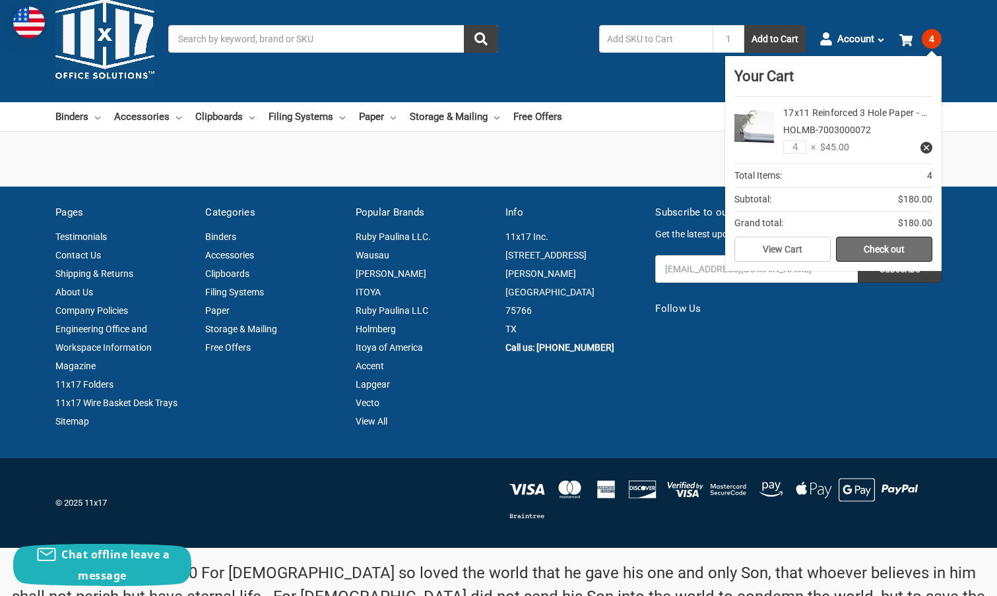
click at [878, 249] on link "Check out" at bounding box center [884, 249] width 96 height 25
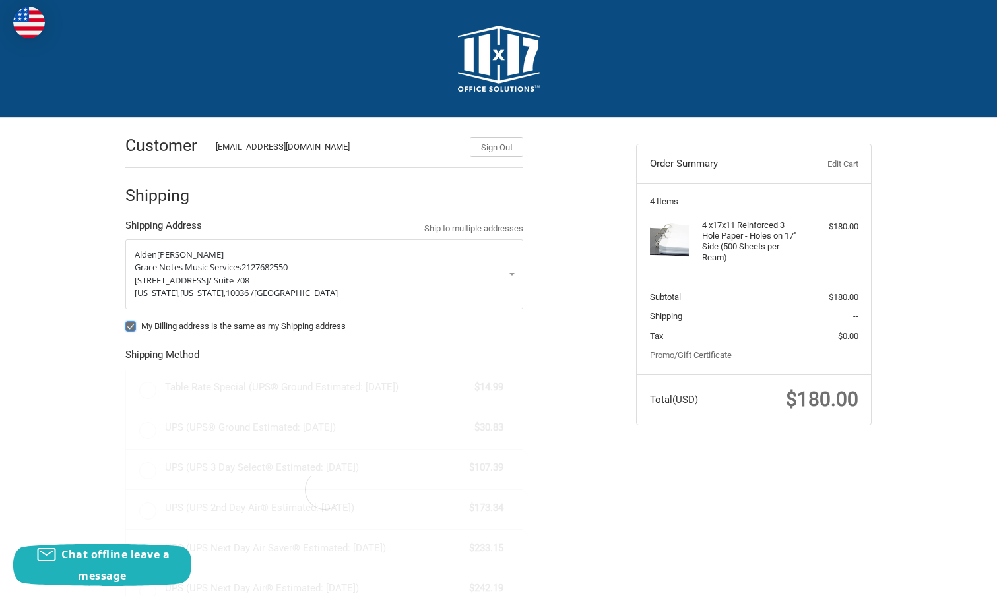
radio input "true"
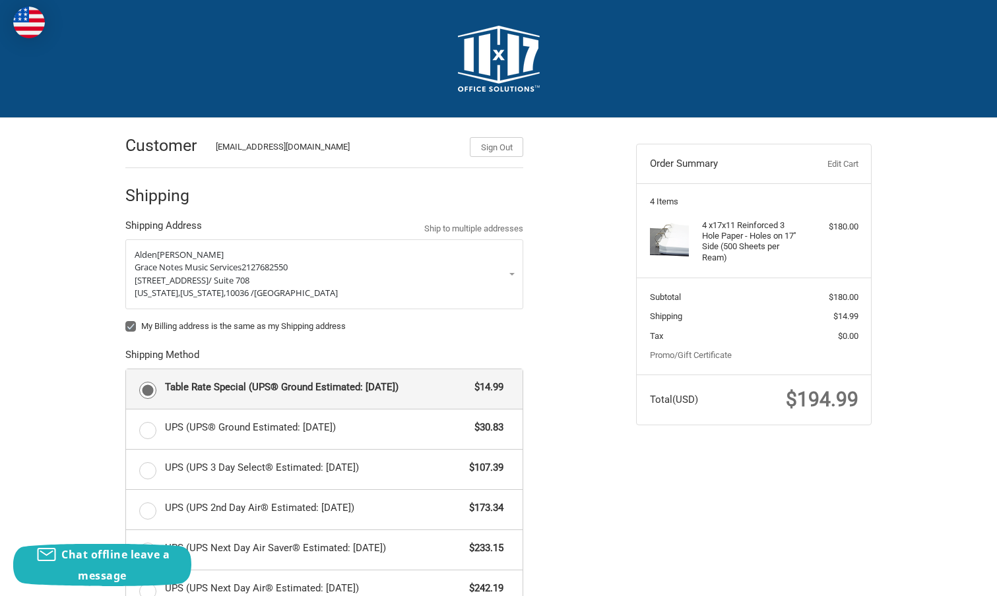
click at [562, 301] on ol "Customer [EMAIL_ADDRESS][DOMAIN_NAME] Sign Out Shipping Shipping Address Ship t…" at bounding box center [349, 476] width 449 height 717
click at [582, 336] on div "Customer [EMAIL_ADDRESS][DOMAIN_NAME] Sign Out Shipping Shipping Address Ship t…" at bounding box center [370, 476] width 511 height 717
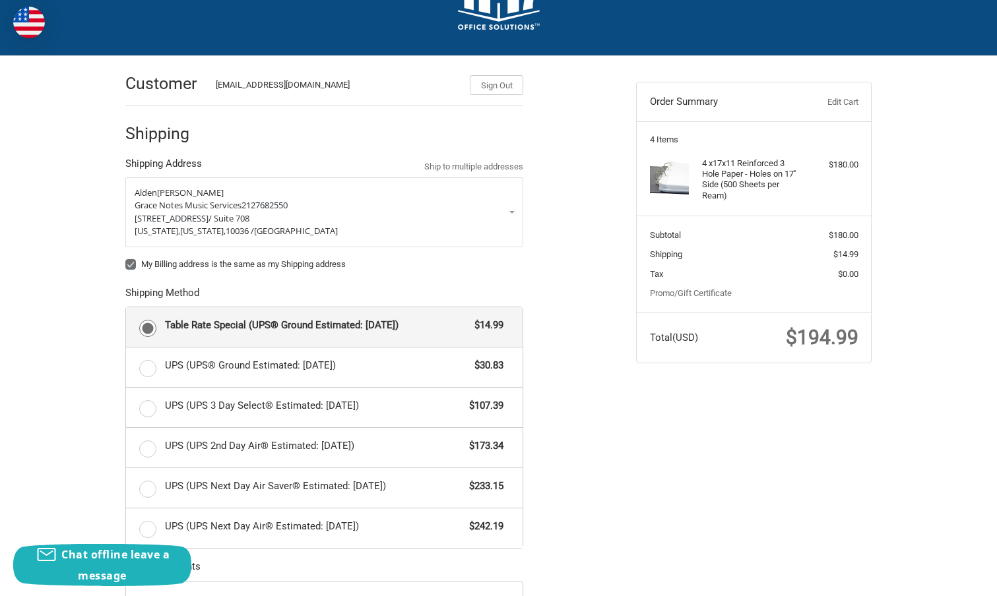
scroll to position [73, 0]
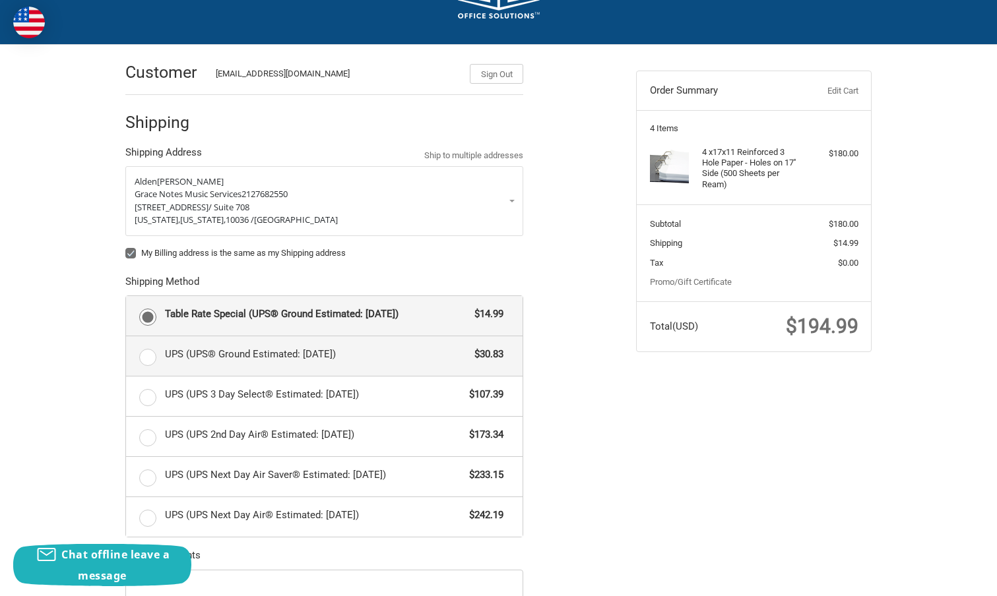
click at [151, 354] on label "UPS (UPS® Ground Estimated: [DATE]) $30.83" at bounding box center [324, 356] width 396 height 40
click at [127, 337] on input "UPS (UPS® Ground Estimated: [DATE]) $30.83" at bounding box center [126, 336] width 1 height 1
radio input "true"
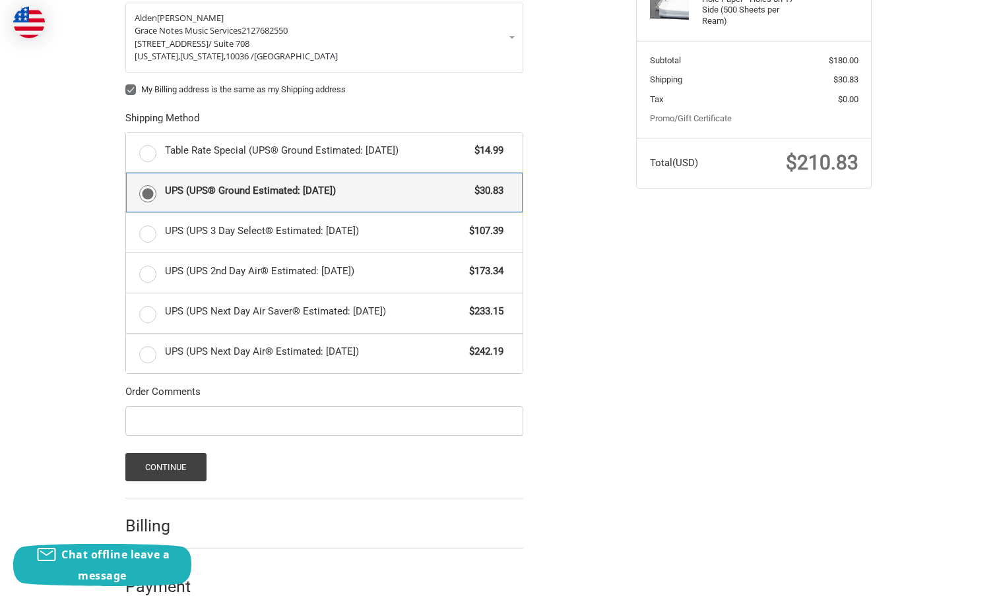
scroll to position [265, 0]
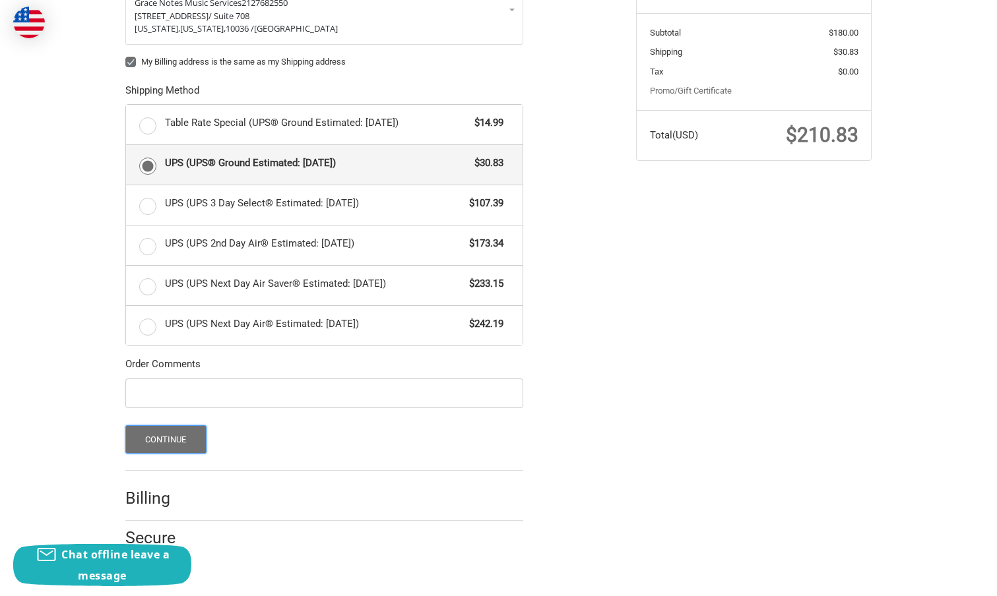
click at [172, 441] on button "Continue" at bounding box center [165, 439] width 81 height 28
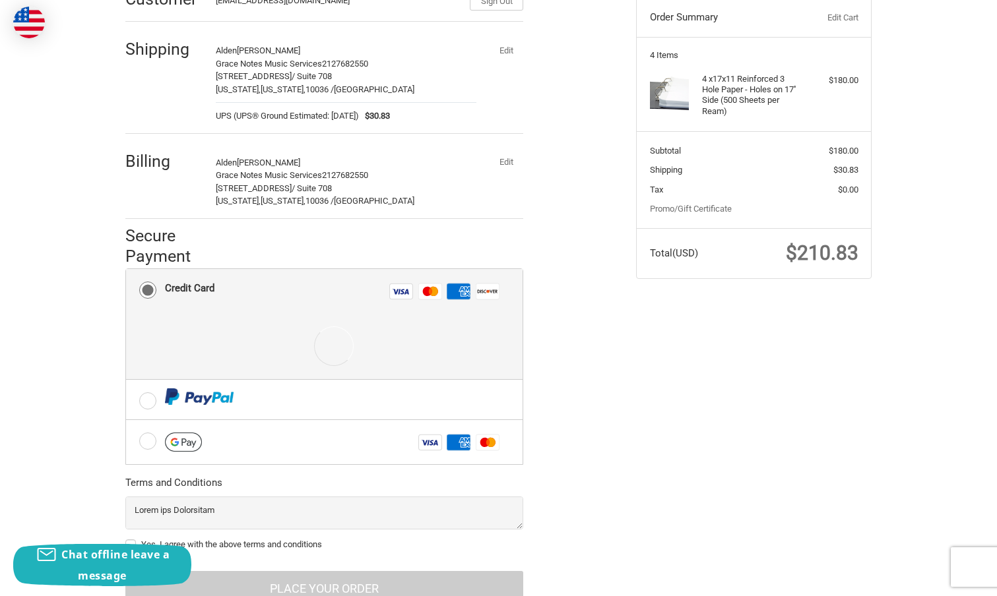
scroll to position [198, 0]
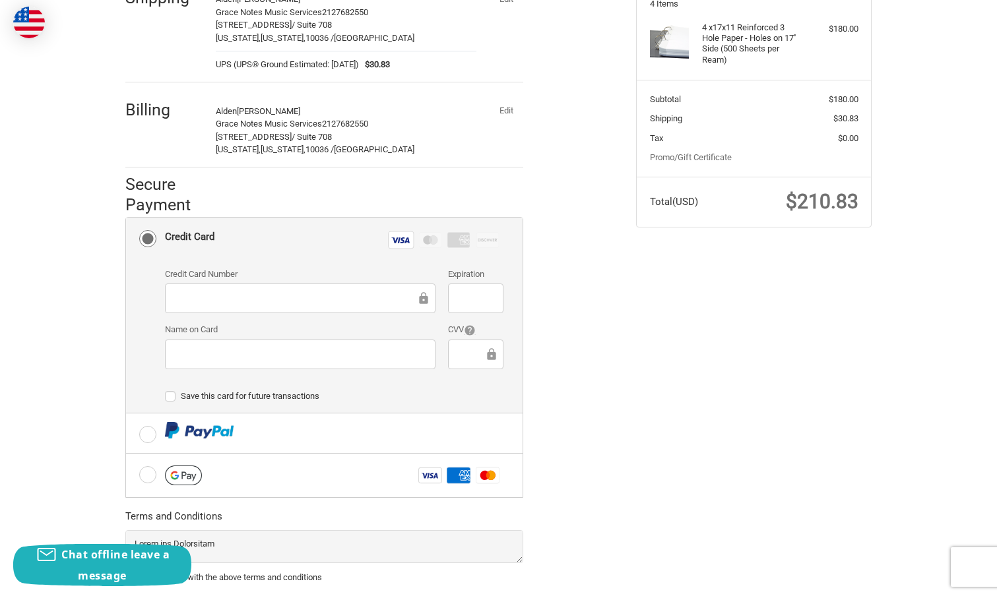
click at [45, 326] on div "Customer alden@gracenotesmusicservices.com Sign Out Shipping Alden Terry Grace …" at bounding box center [498, 294] width 997 height 749
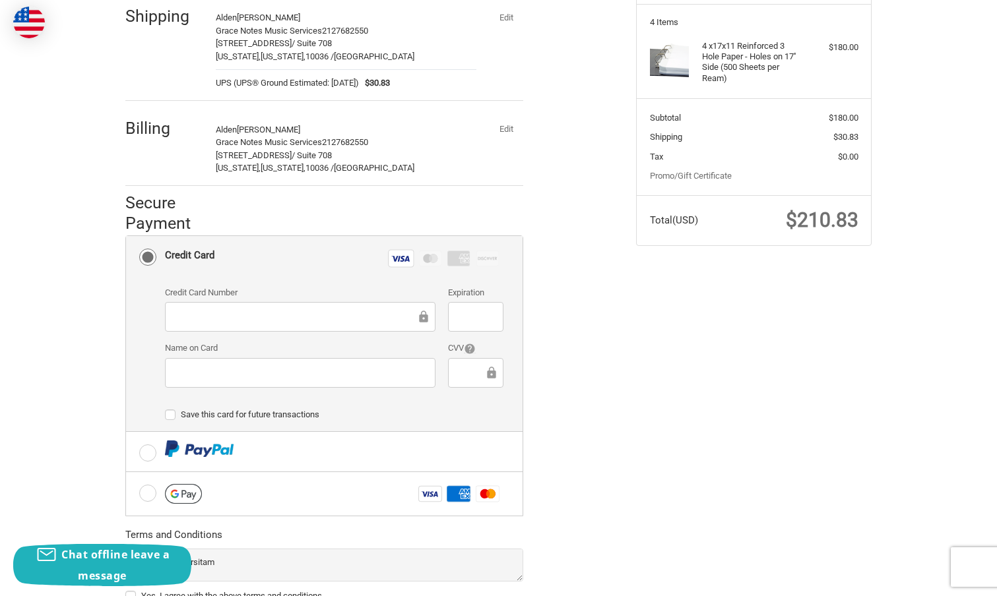
scroll to position [282, 0]
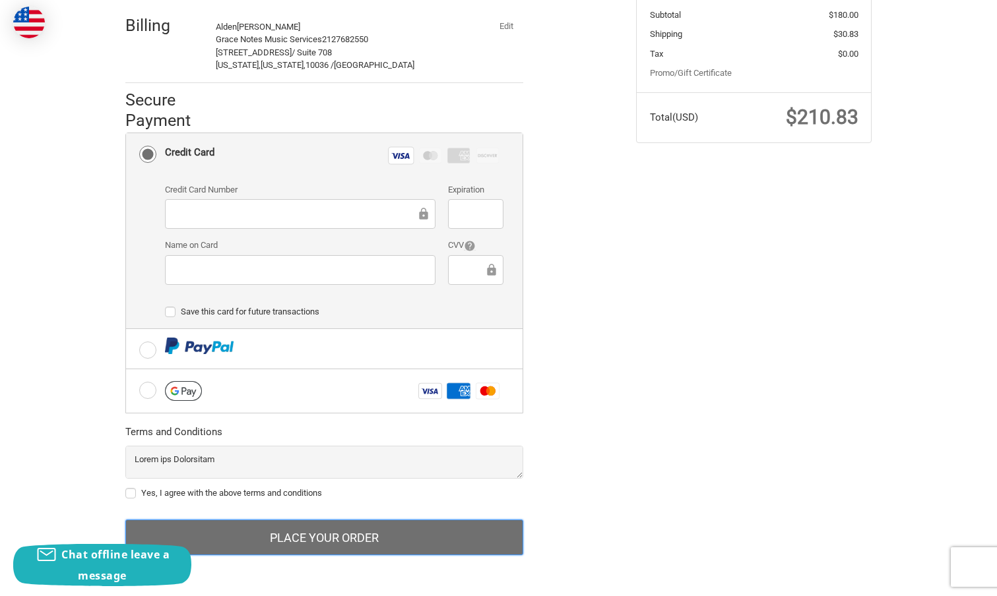
click at [307, 540] on button "Place Your Order" at bounding box center [324, 538] width 398 height 36
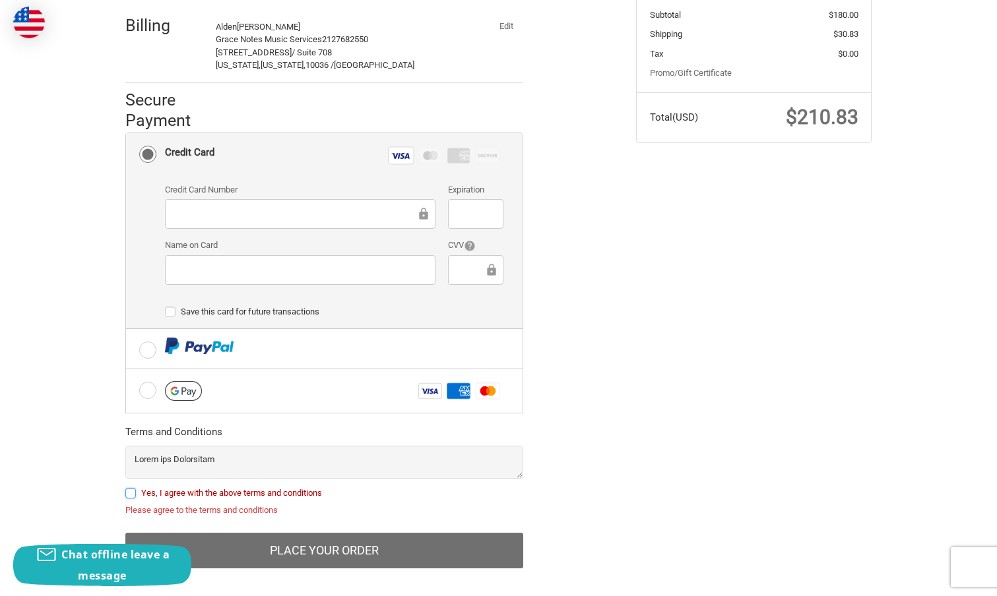
scroll to position [296, 0]
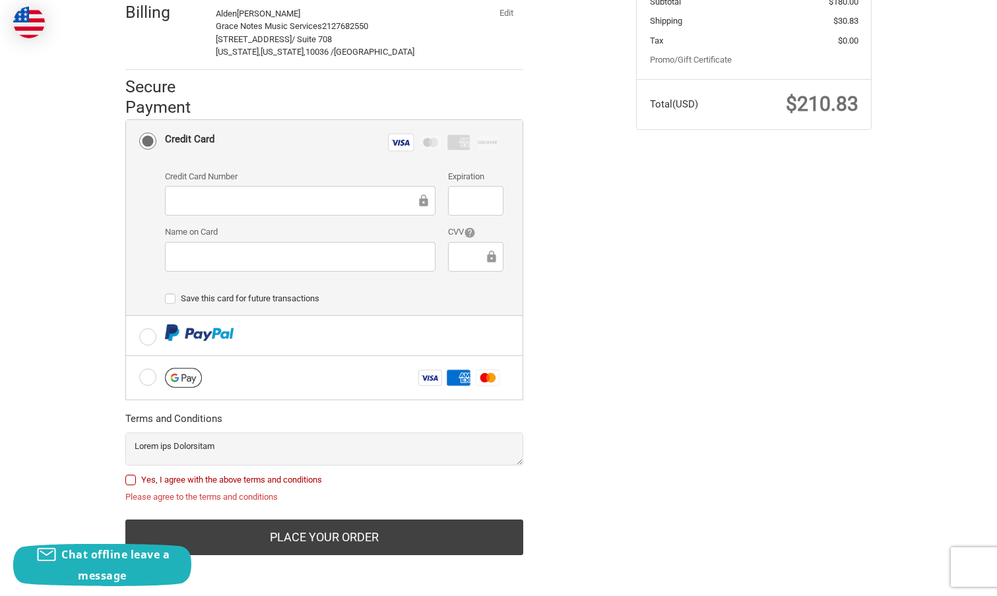
click at [132, 475] on label "Yes, I agree with the above terms and conditions" at bounding box center [324, 480] width 398 height 11
click at [126, 474] on input "Yes, I agree with the above terms and conditions" at bounding box center [125, 474] width 1 height 1
checkbox input "true"
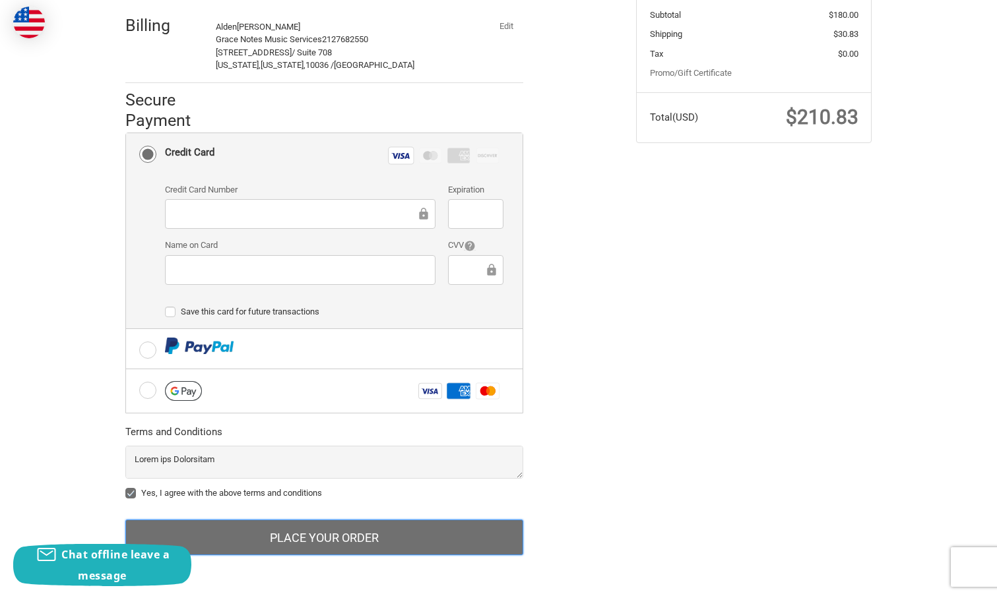
click at [267, 542] on button "Place Your Order" at bounding box center [324, 538] width 398 height 36
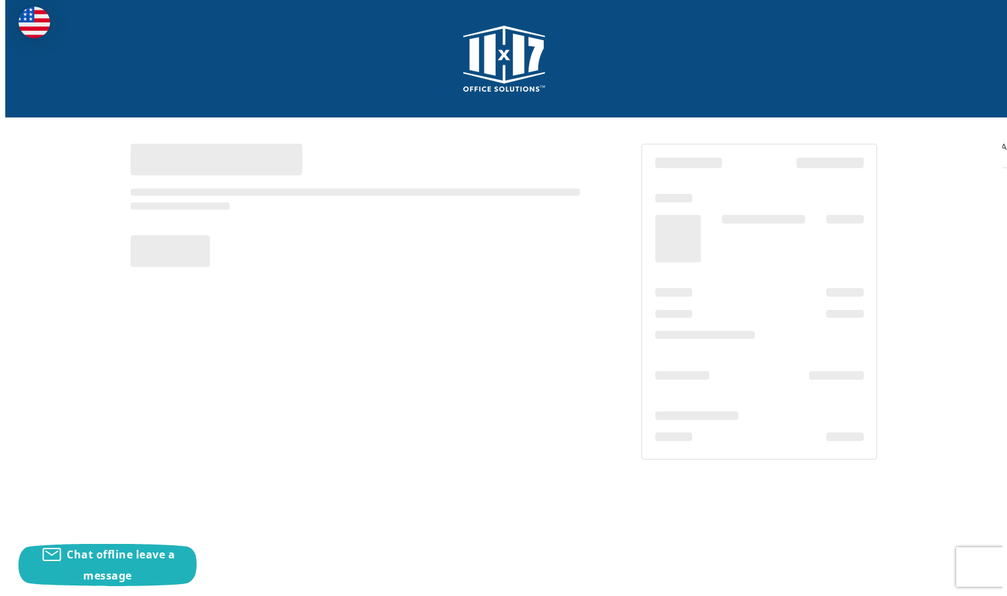
scroll to position [0, 0]
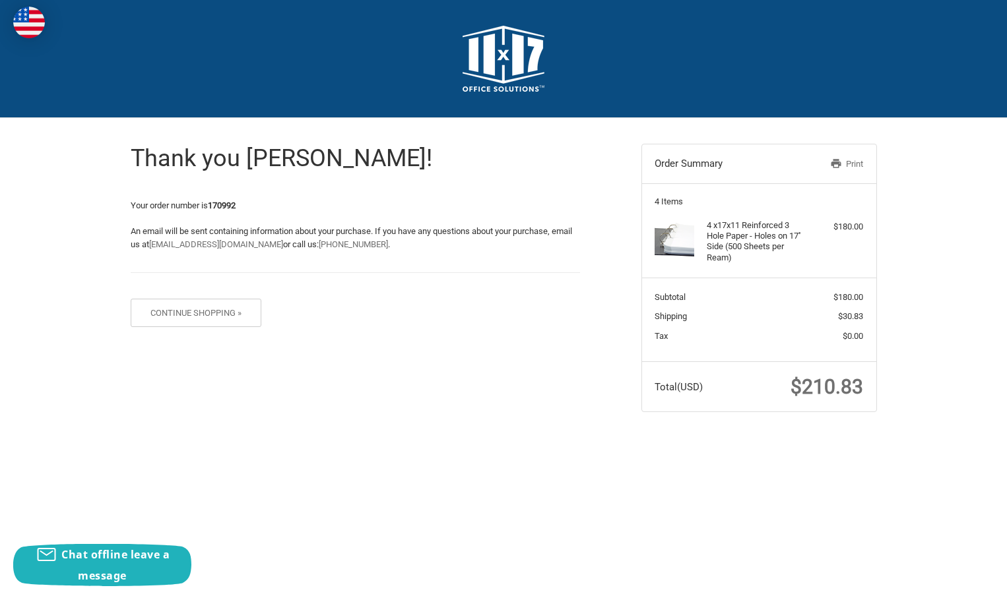
click at [856, 164] on link "Print" at bounding box center [829, 164] width 68 height 13
click at [311, 379] on div "Thank you [PERSON_NAME]! Your order number is 170992 An email will be sent cont…" at bounding box center [504, 278] width 792 height 320
